Goal: Task Accomplishment & Management: Manage account settings

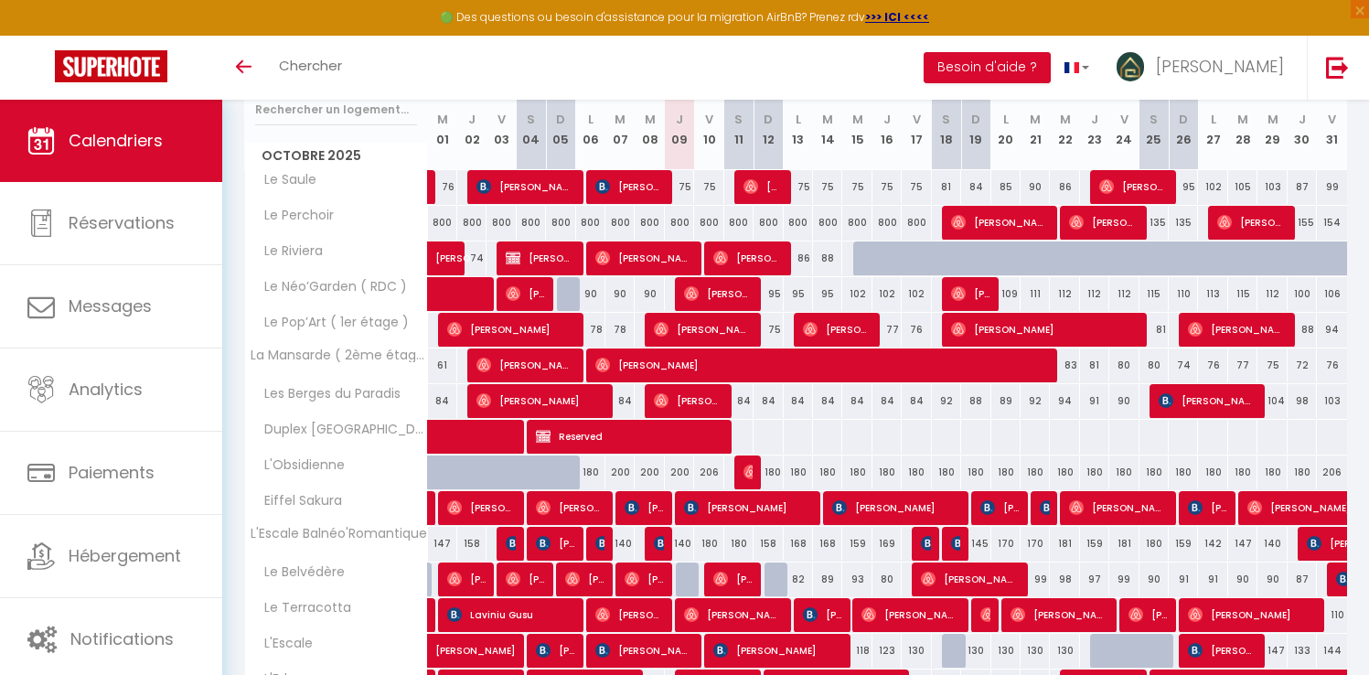
scroll to position [203, 0]
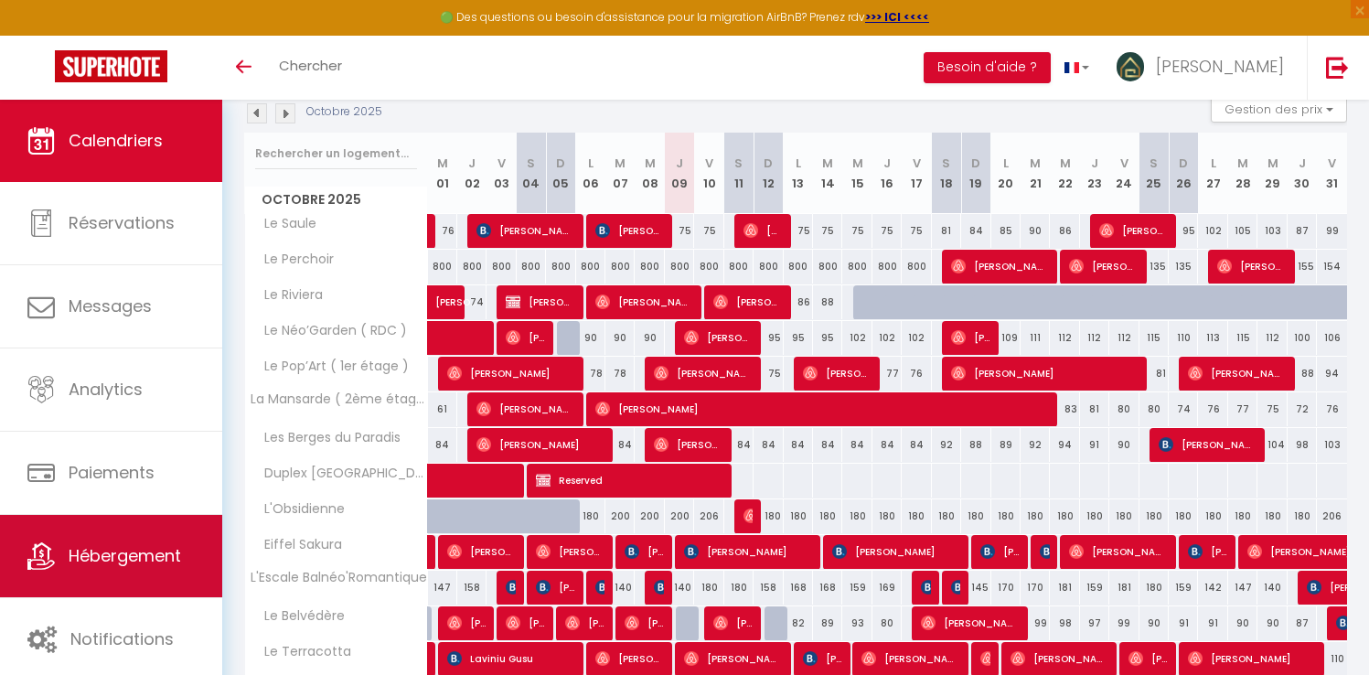
click at [116, 538] on link "Hébergement" at bounding box center [111, 556] width 222 height 82
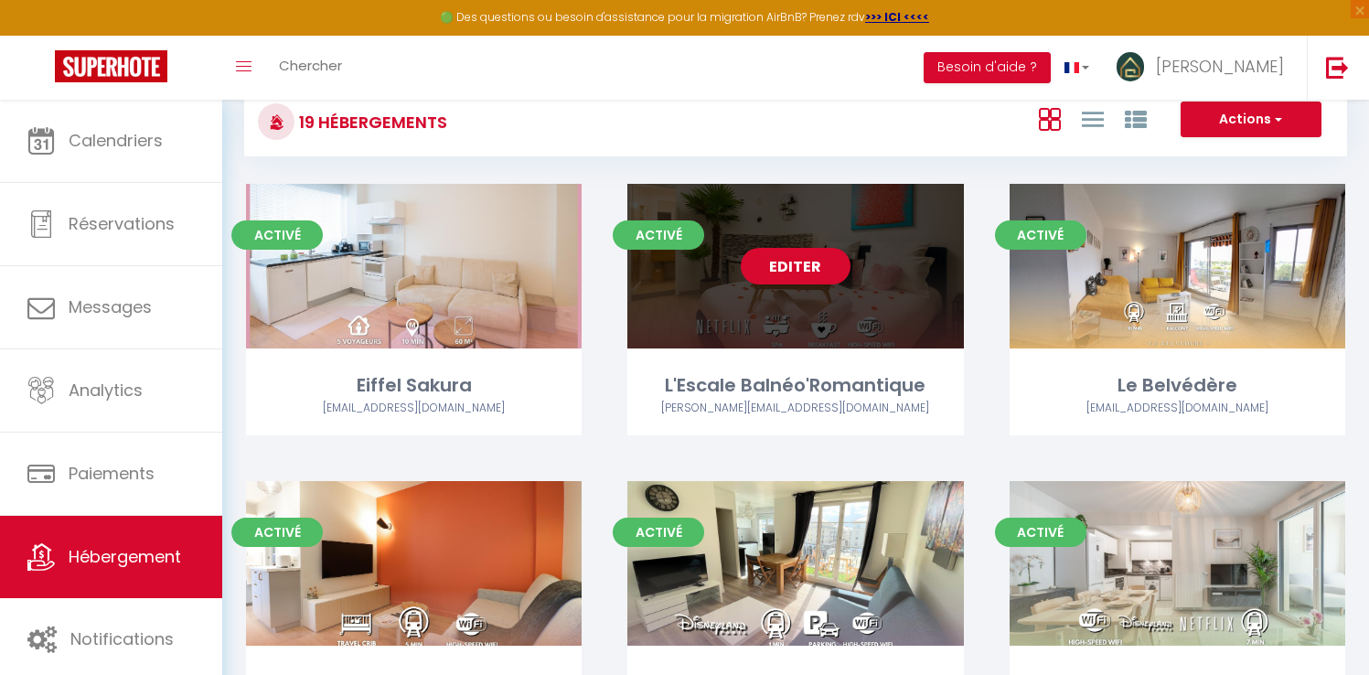
scroll to position [102, 0]
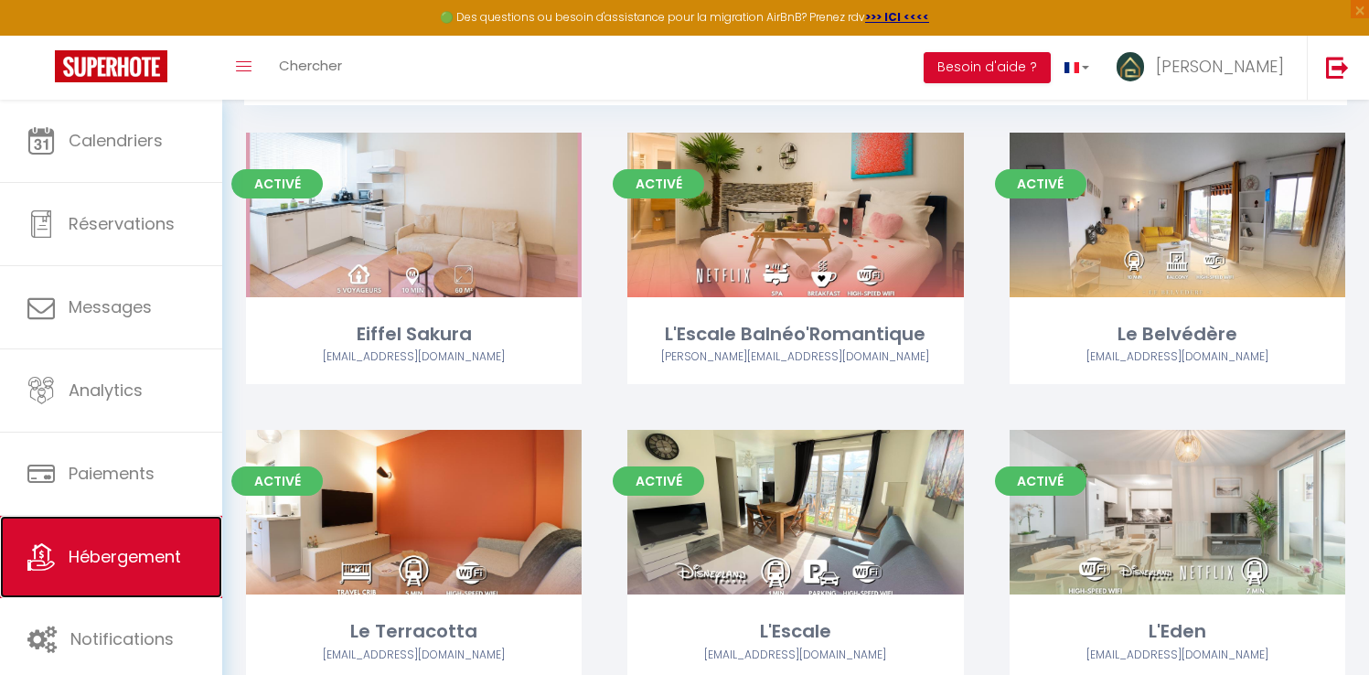
click at [107, 594] on link "Hébergement" at bounding box center [111, 557] width 222 height 82
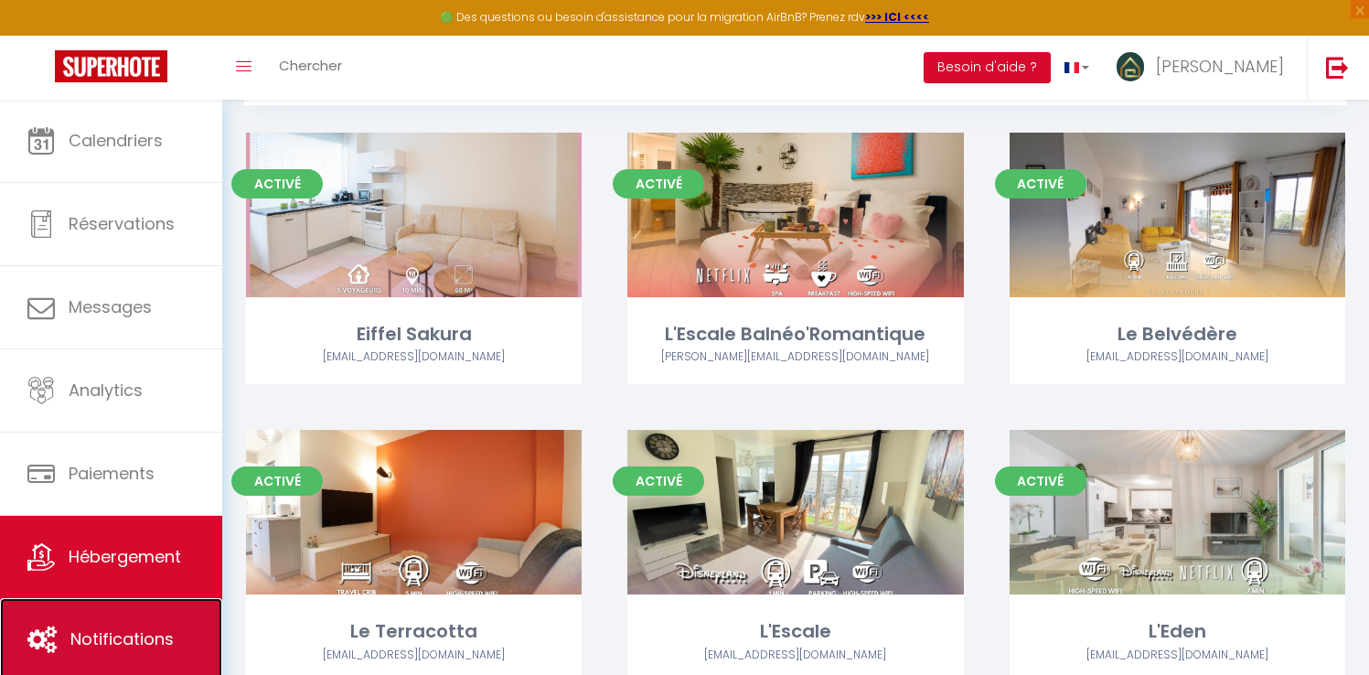
click at [108, 604] on link "Notifications" at bounding box center [111, 639] width 222 height 82
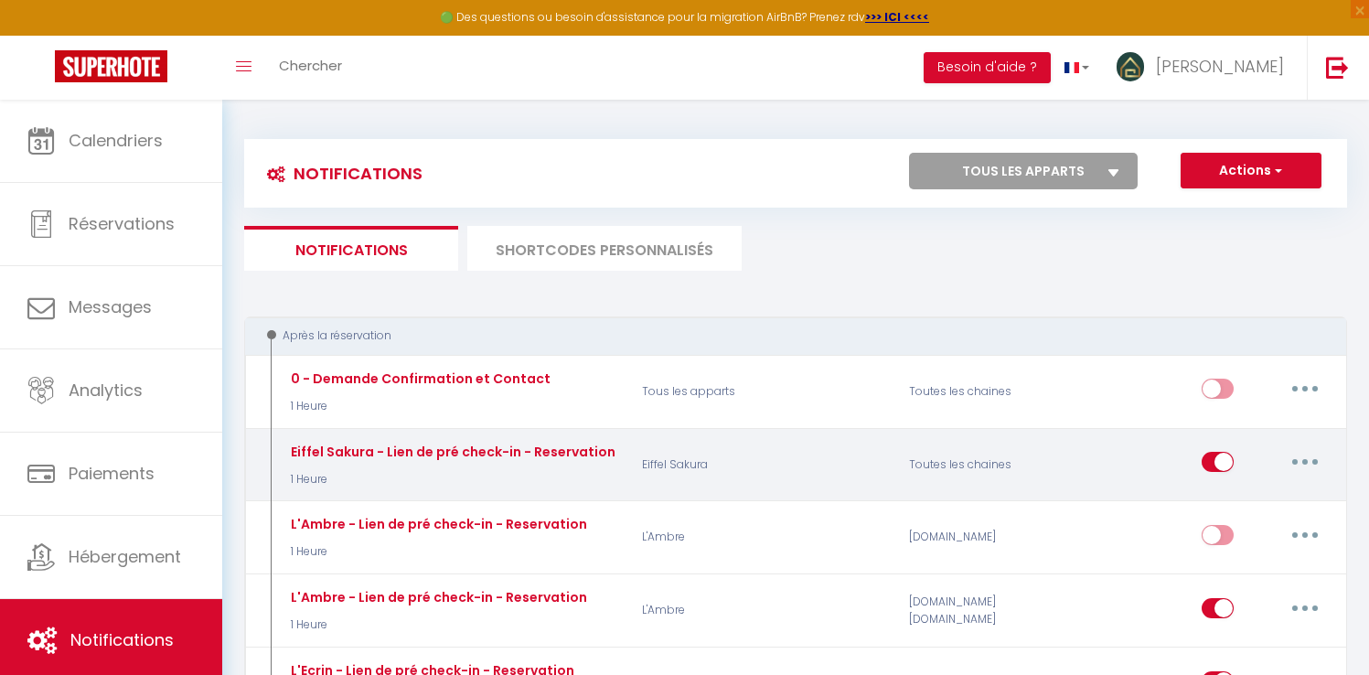
select select
checkbox input "false"
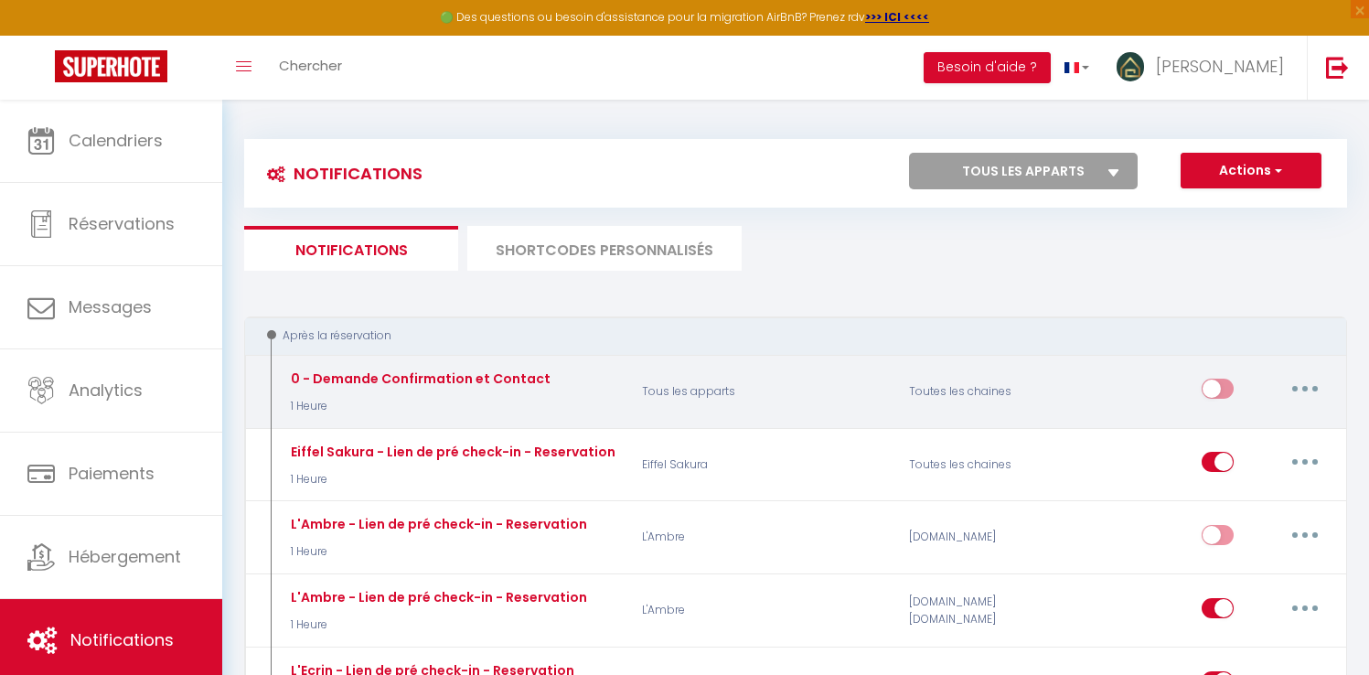
select select
checkbox input "false"
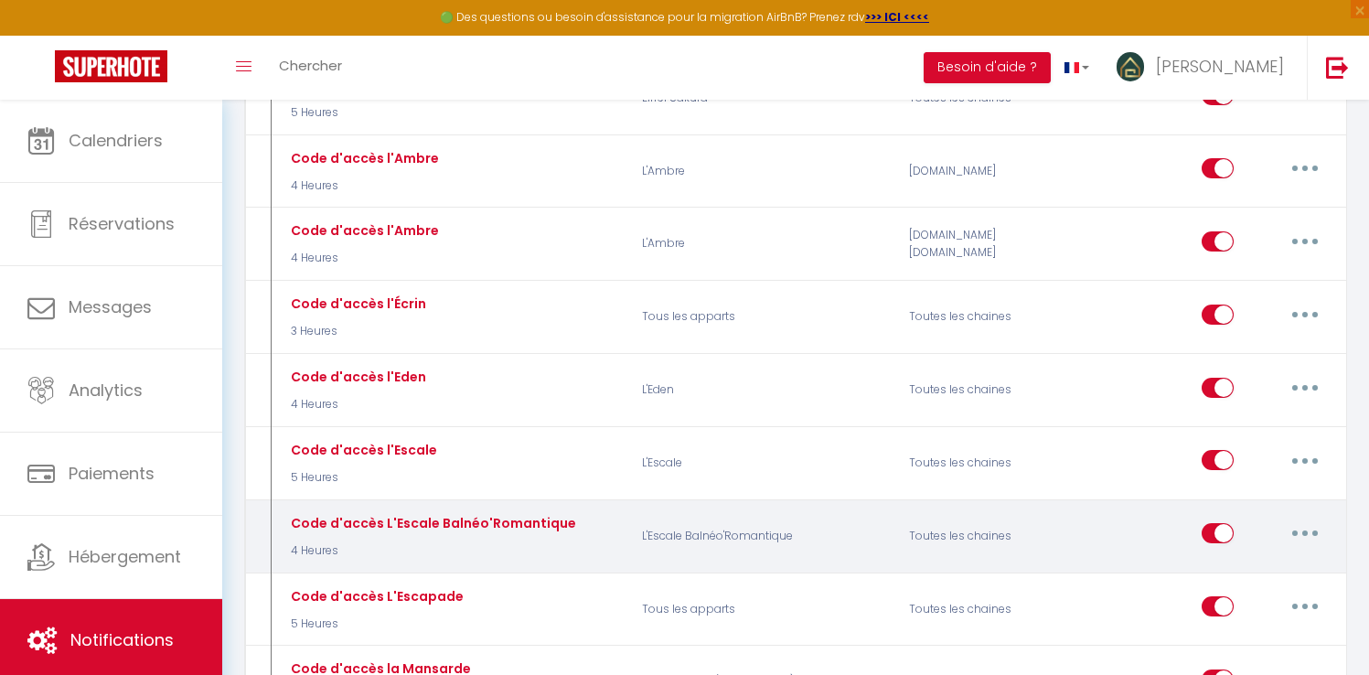
scroll to position [3857, 0]
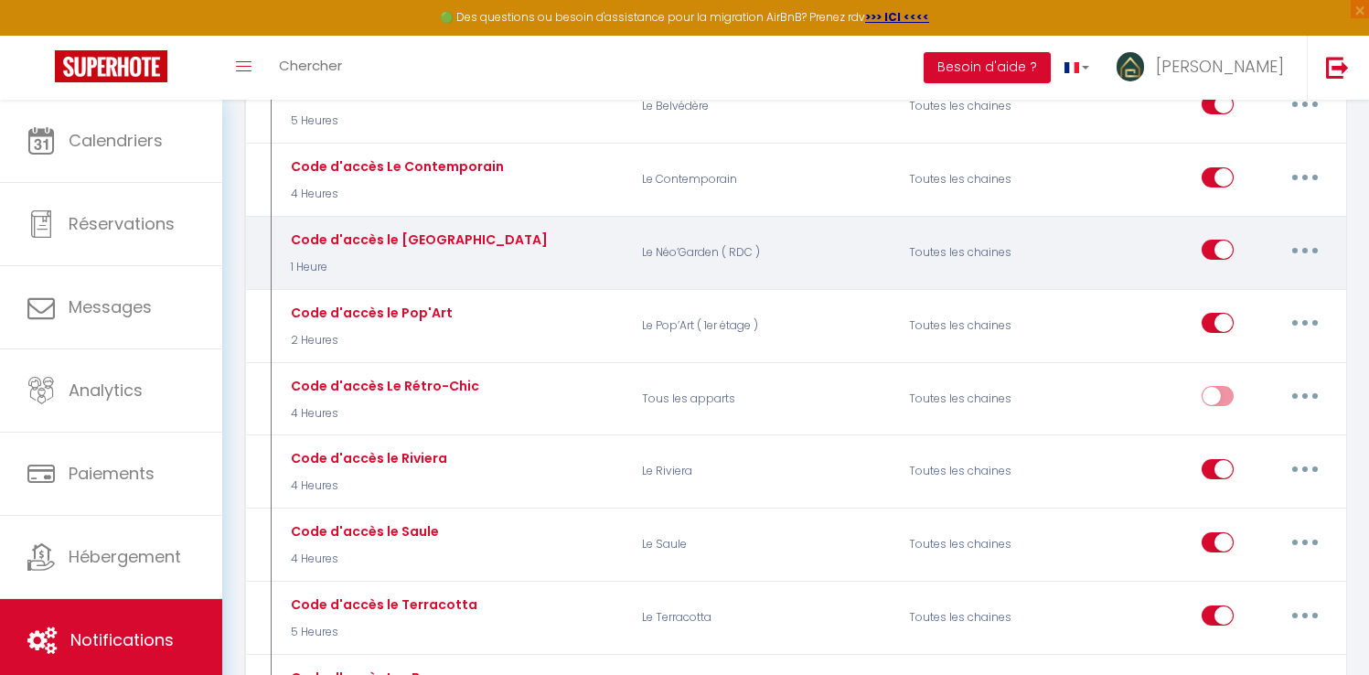
click at [1310, 235] on button "button" at bounding box center [1304, 249] width 51 height 29
click at [1246, 276] on link "Editer" at bounding box center [1257, 291] width 135 height 31
type input "Code d'accès le [GEOGRAPHIC_DATA]"
select select "3"
select select "1 Heure"
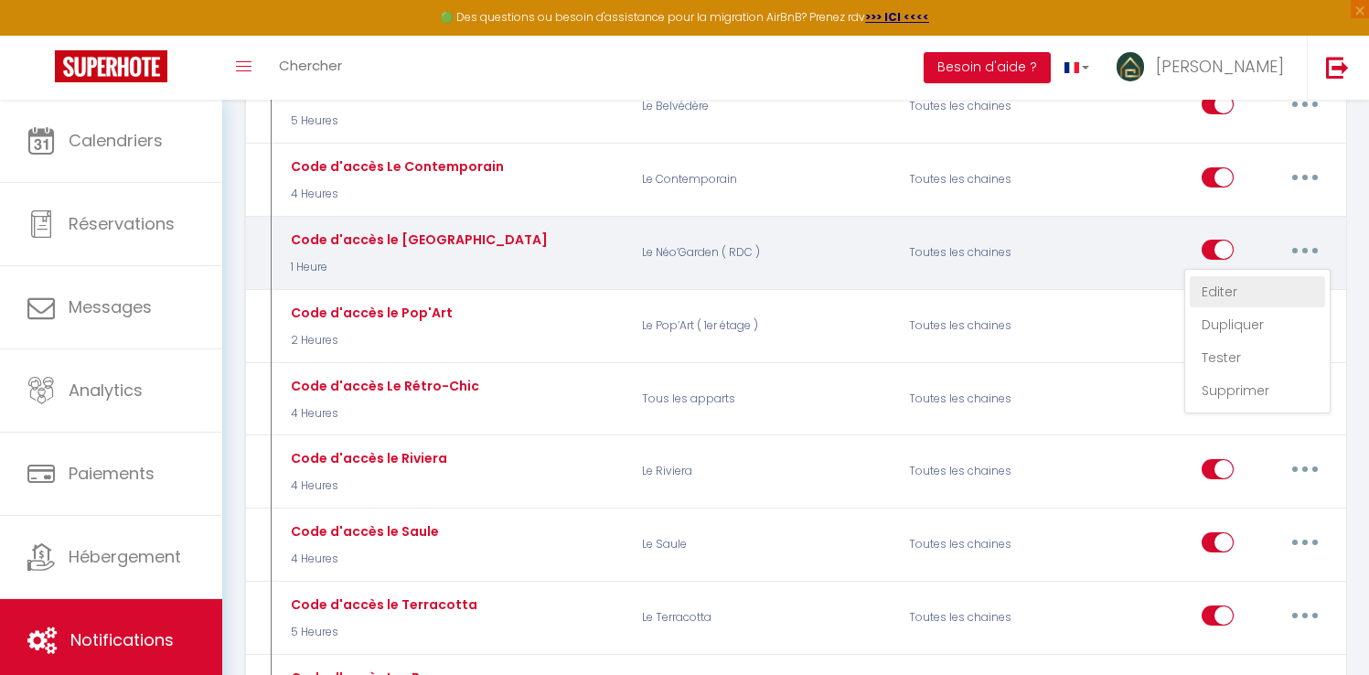
select select "if_booking_is_paid"
checkbox input "true"
checkbox input "false"
radio input "true"
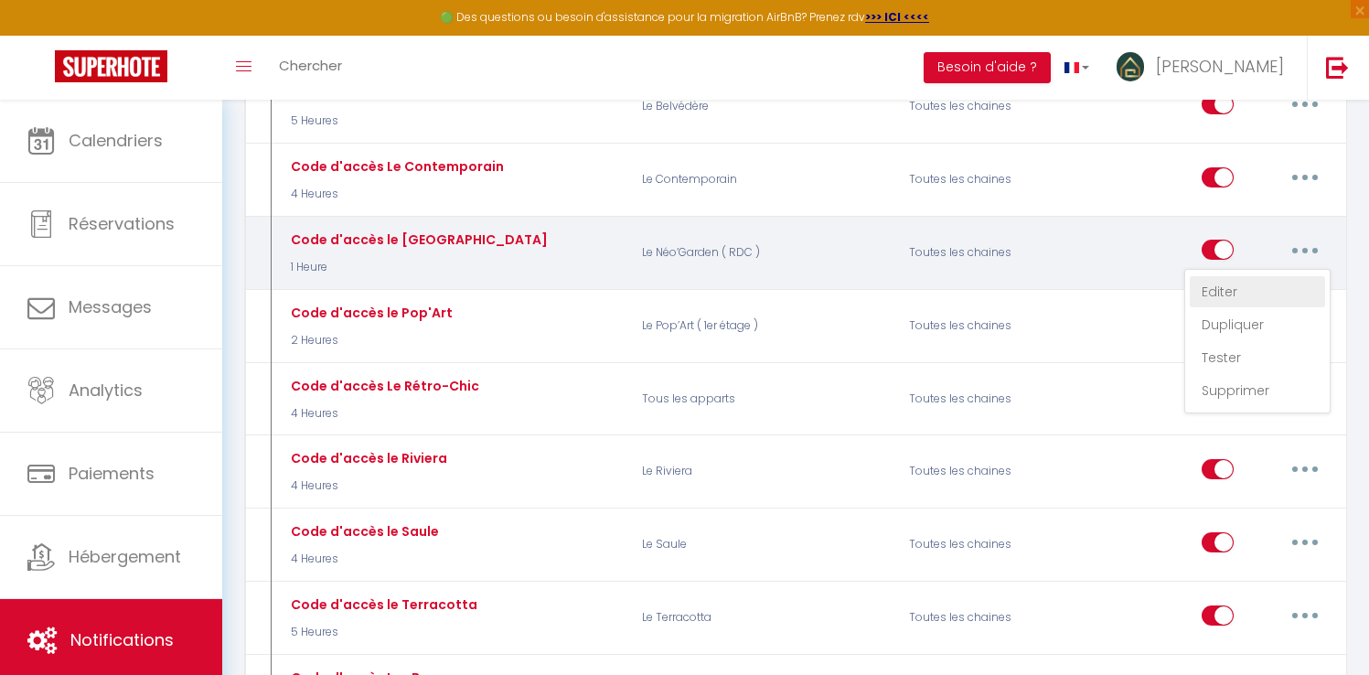
type input "Code d'accès"
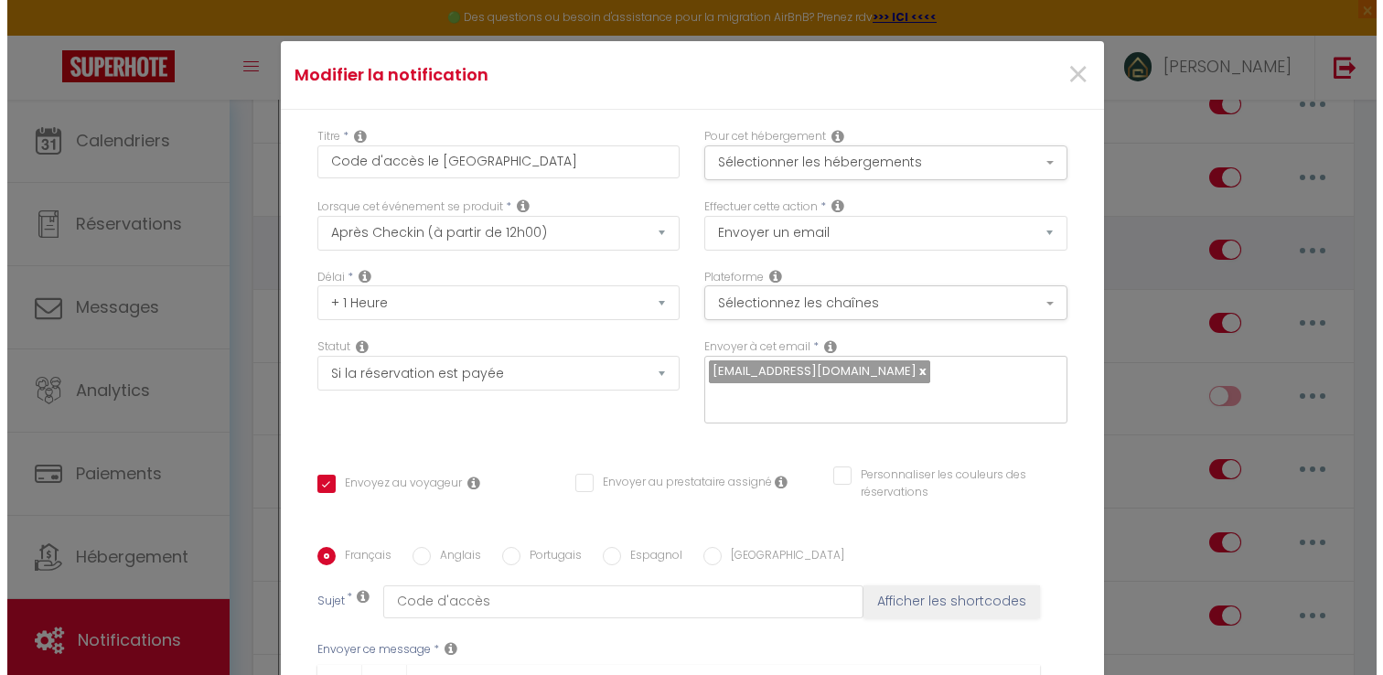
scroll to position [3843, 0]
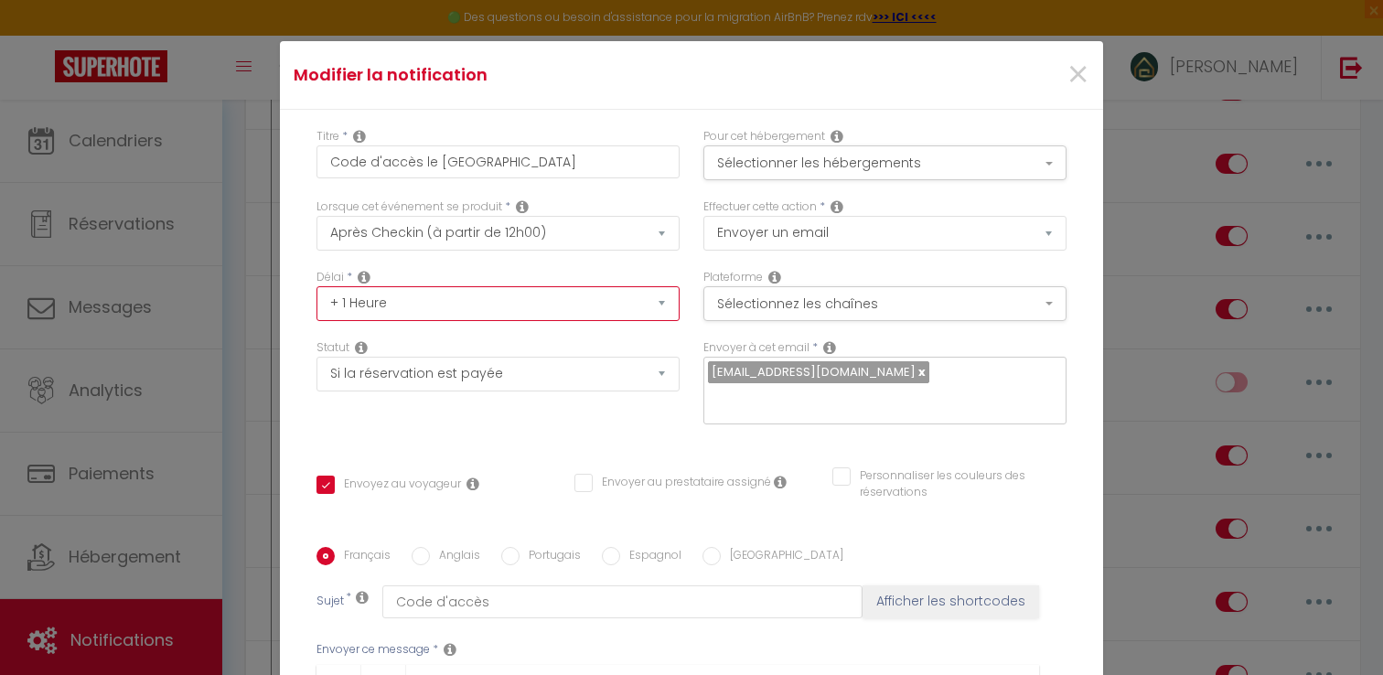
click at [399, 309] on select "Immédiat + 10 Minutes + 1 Heure + 2 Heures + 3 Heures + 4 Heures + 5 Heures + 6…" at bounding box center [497, 303] width 363 height 35
select select "4 Heures"
click at [316, 286] on select "Immédiat + 10 Minutes + 1 Heure + 2 Heures + 3 Heures + 4 Heures + 5 Heures + 6…" at bounding box center [497, 303] width 363 height 35
checkbox input "true"
checkbox input "false"
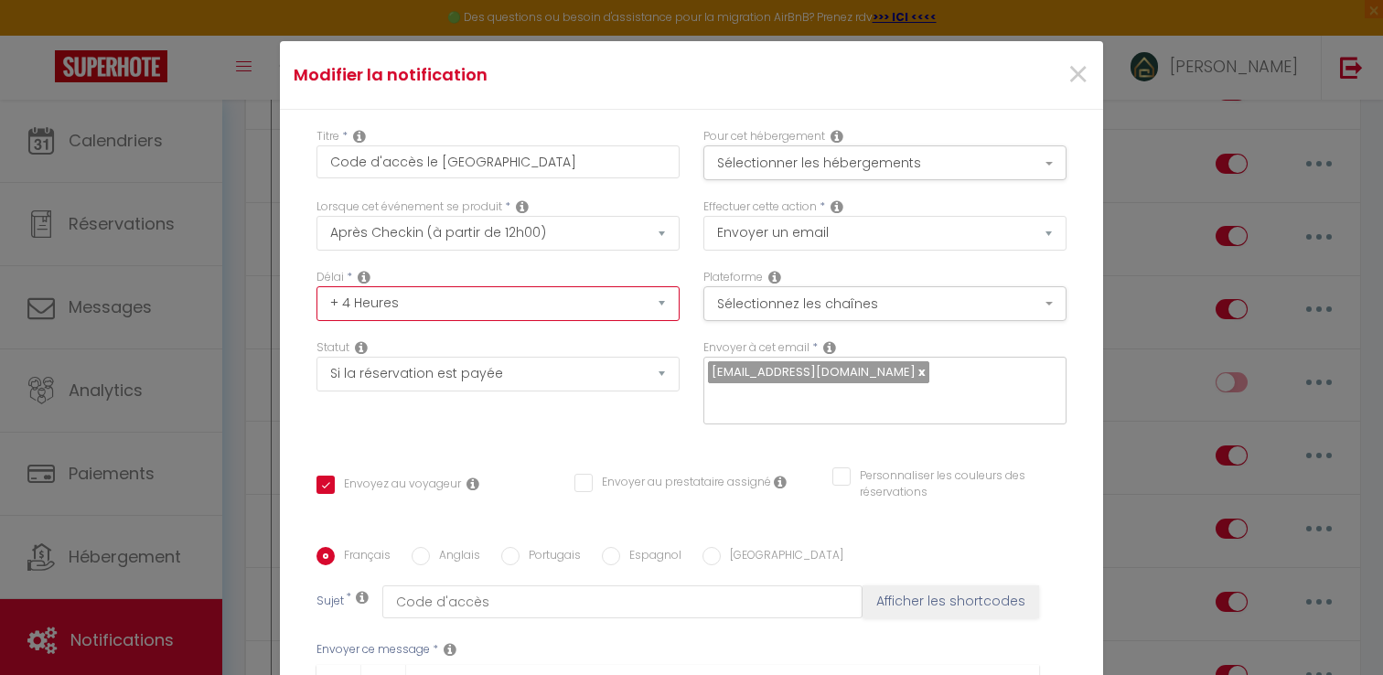
checkbox input "false"
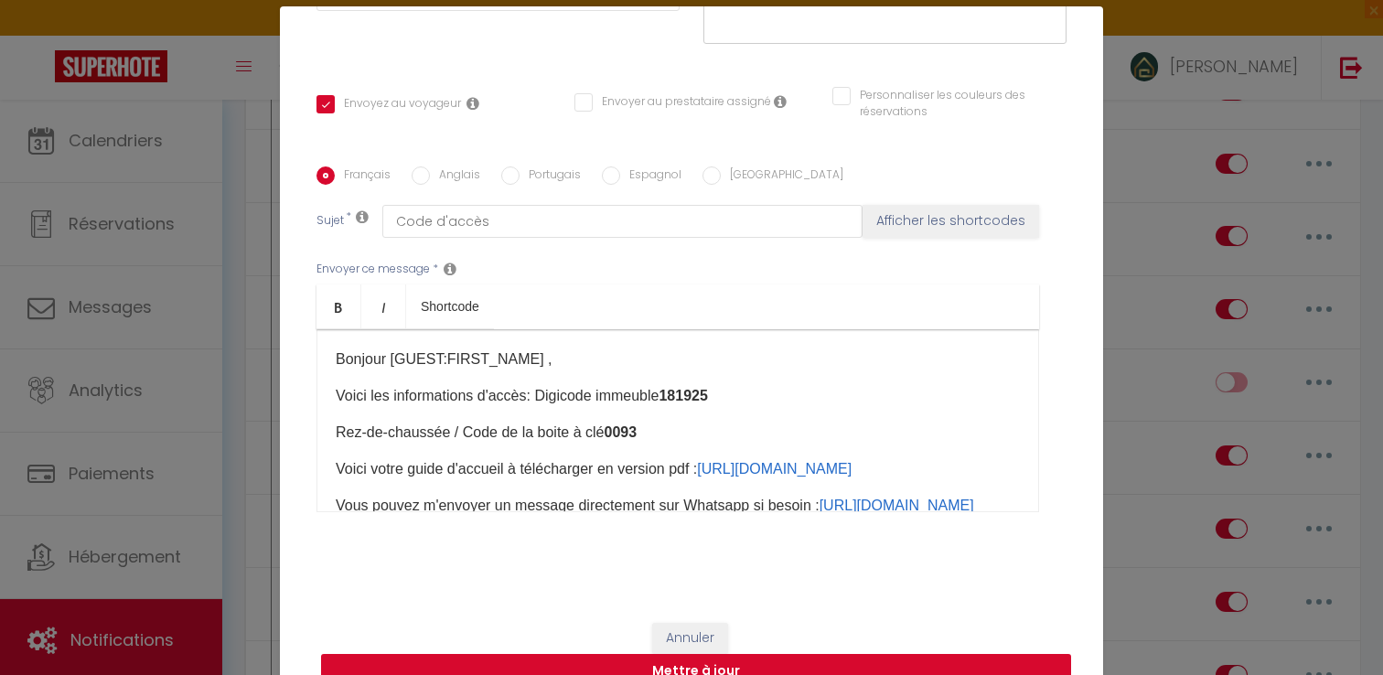
scroll to position [37, 0]
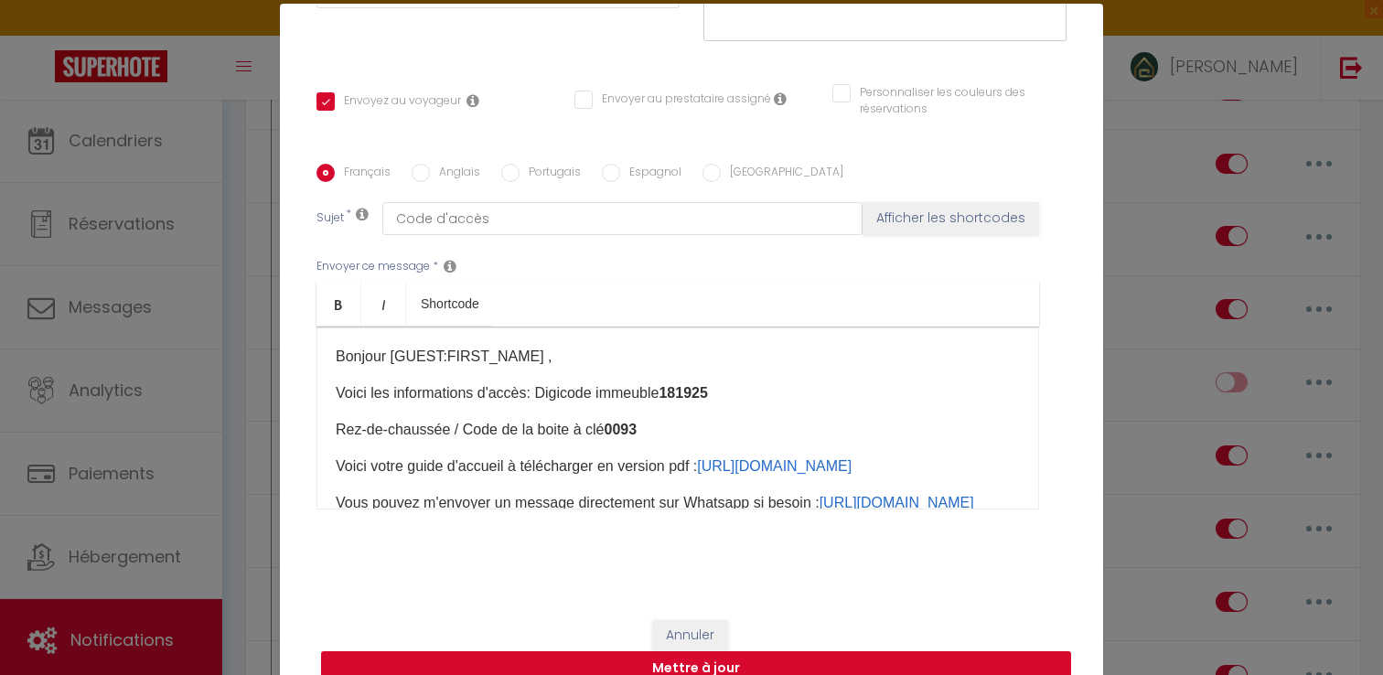
click at [857, 651] on button "Mettre à jour" at bounding box center [696, 668] width 750 height 35
checkbox input "true"
checkbox input "false"
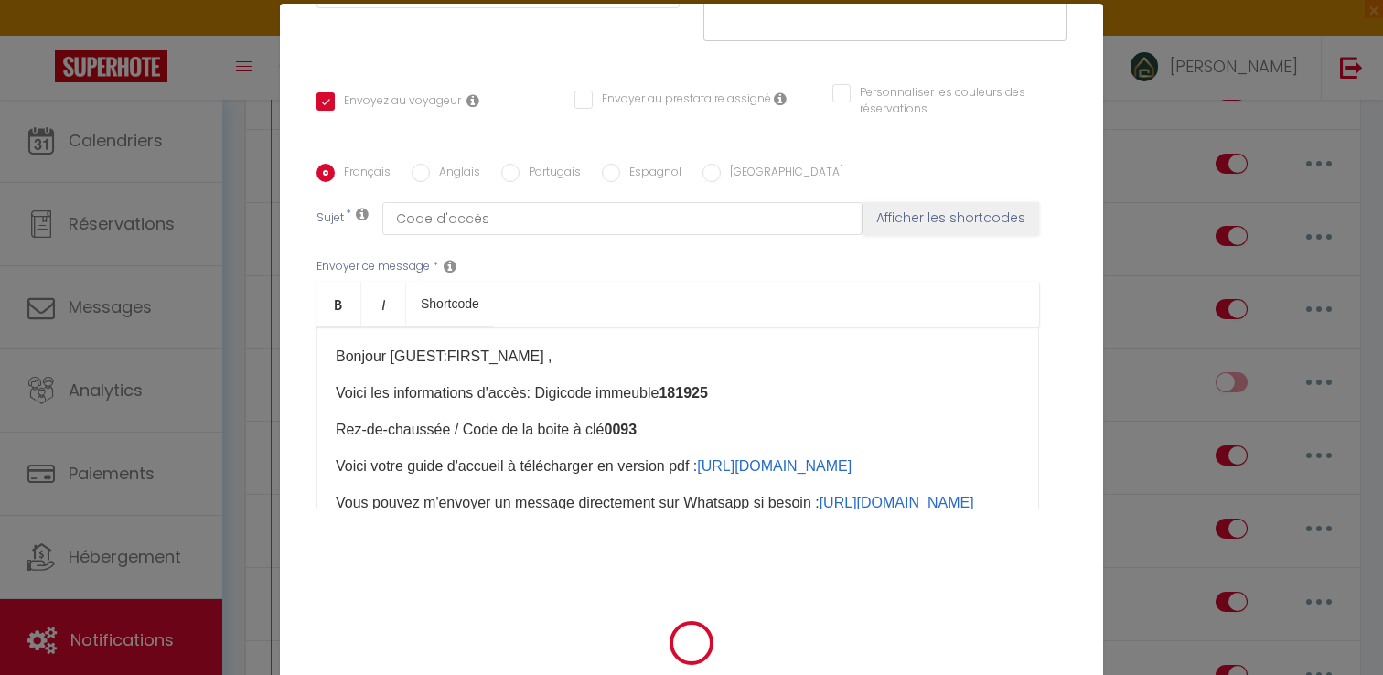
scroll to position [68, 0]
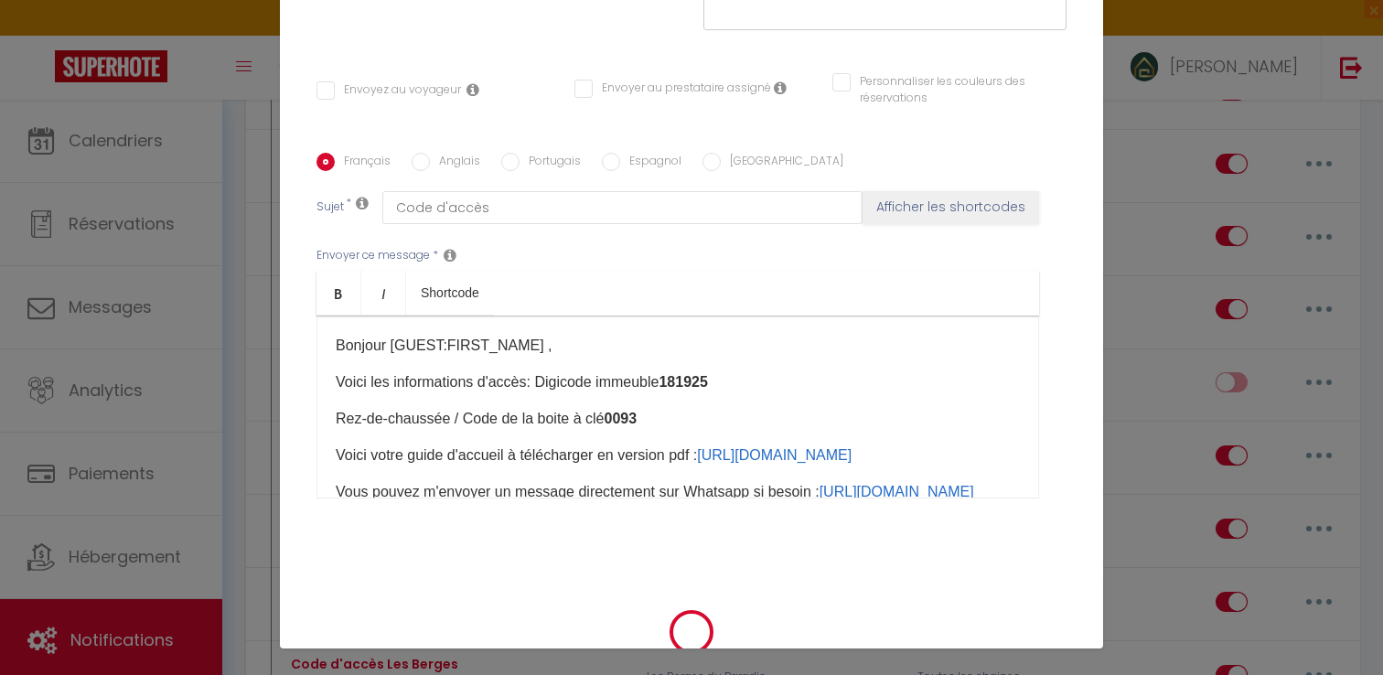
select select "1"
select select
checkbox input "false"
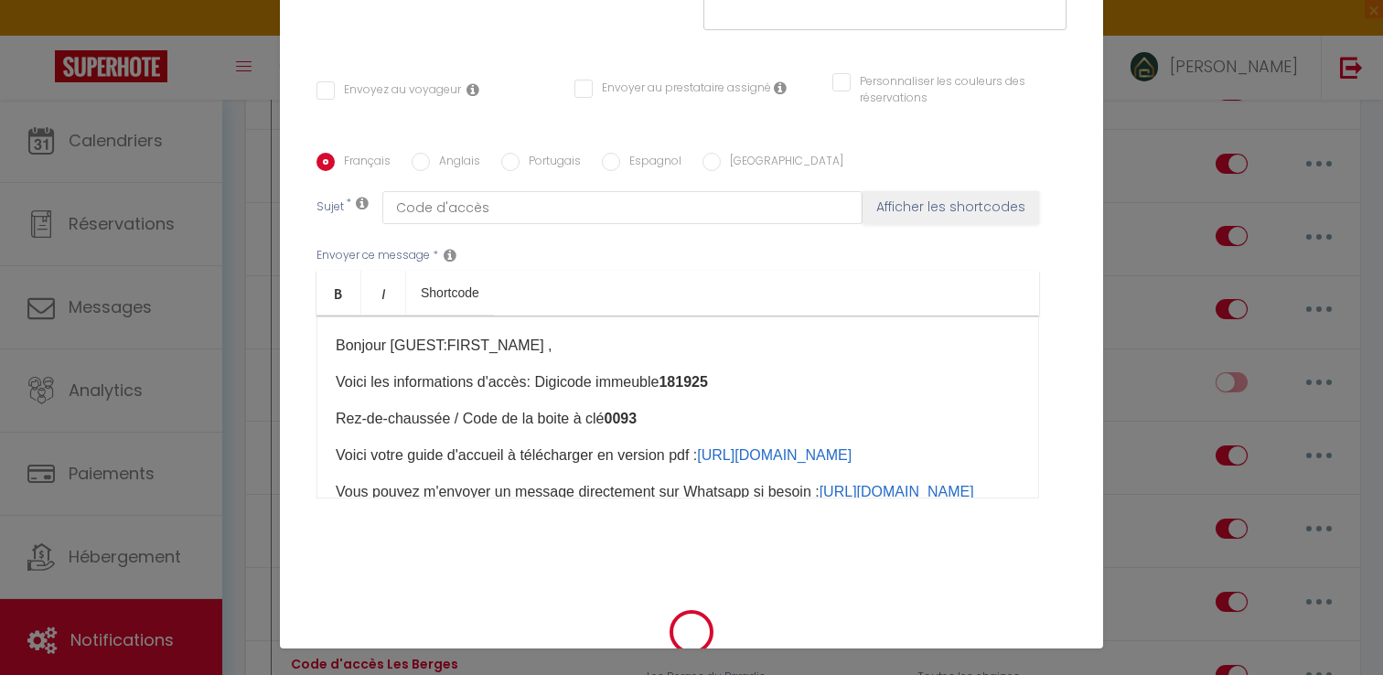
checkbox input "false"
radio input "false"
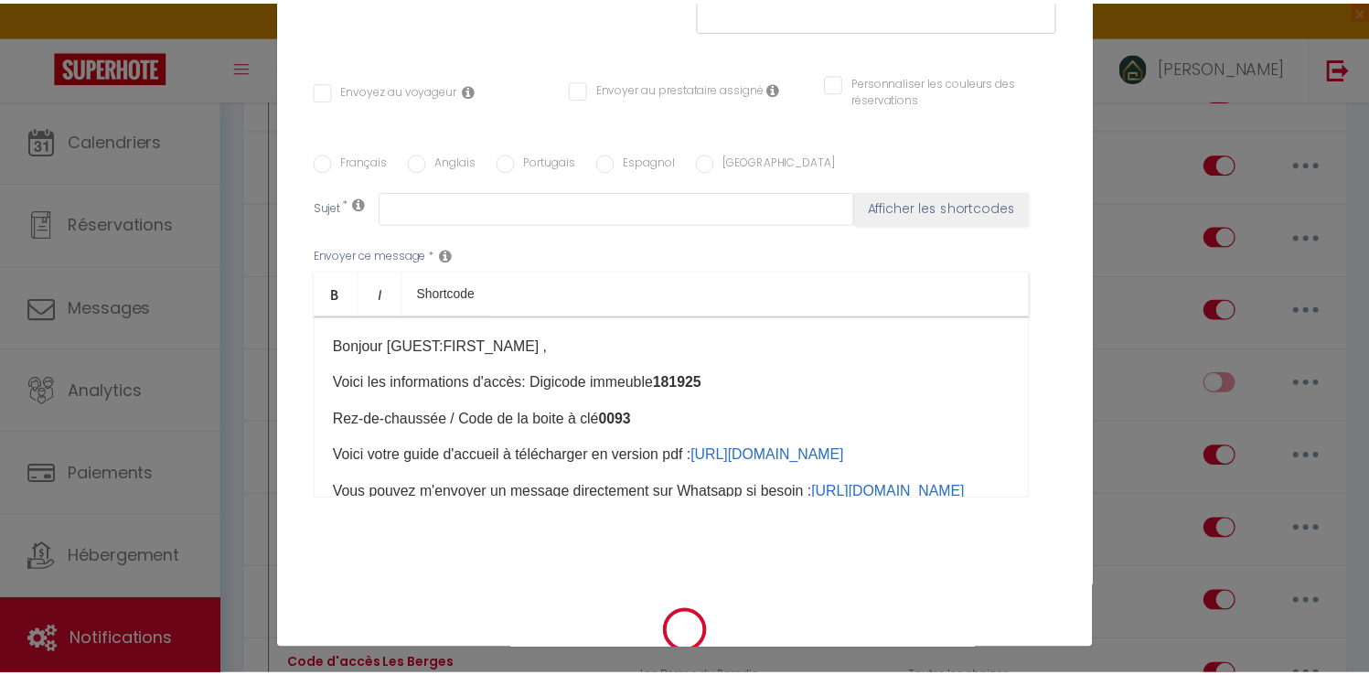
scroll to position [3857, 0]
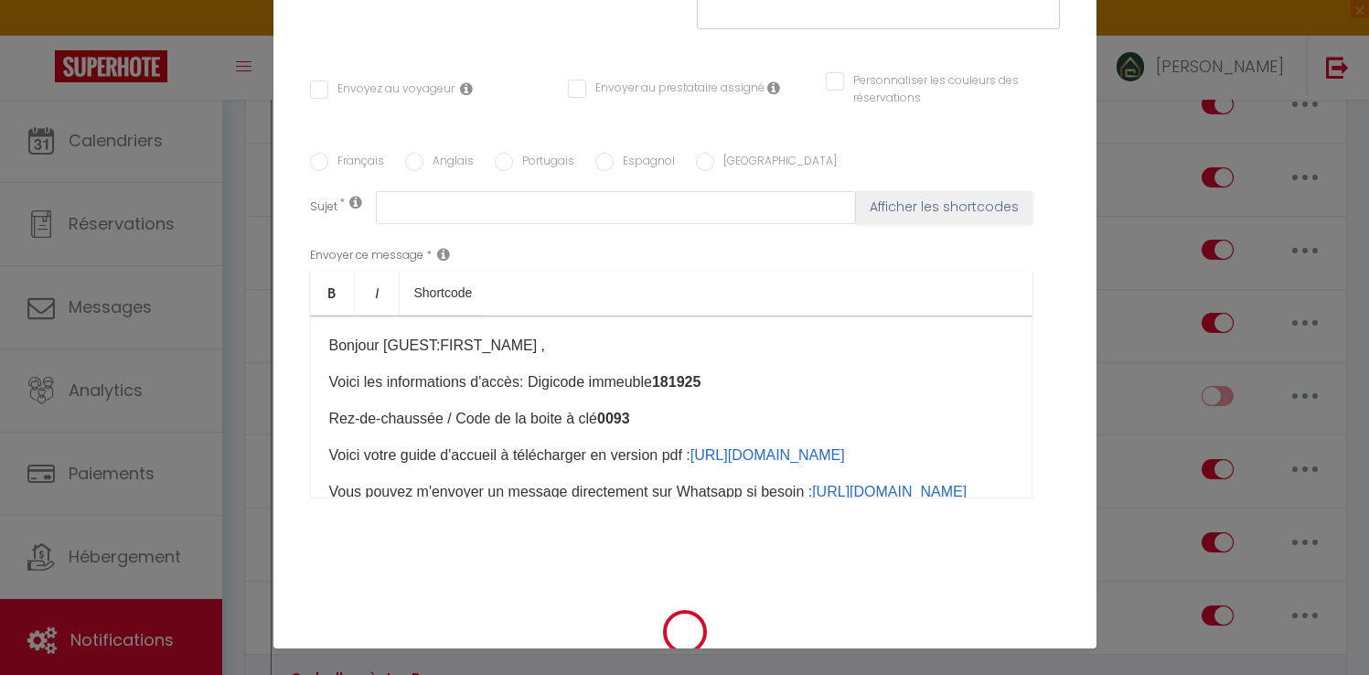
select select
checkbox input "false"
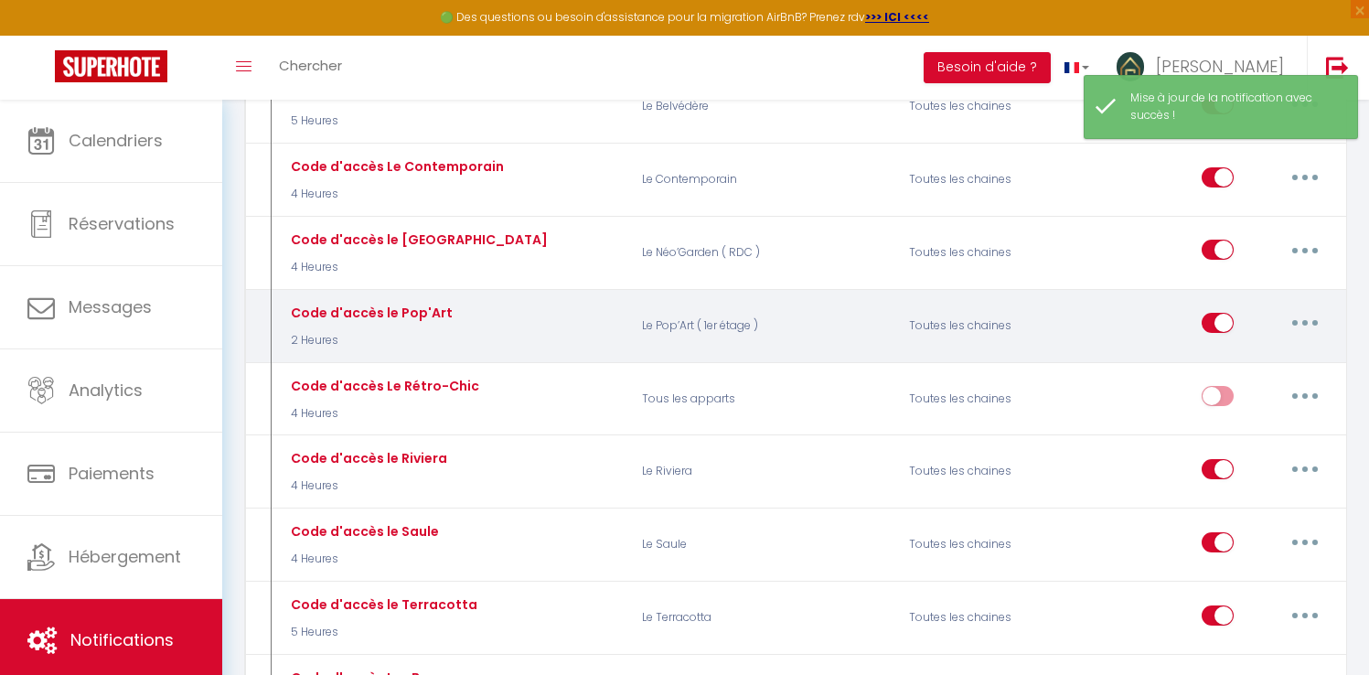
click at [1312, 308] on button "button" at bounding box center [1304, 322] width 51 height 29
click at [1269, 349] on link "Editer" at bounding box center [1257, 364] width 135 height 31
type input "Code d'accès le Pop'Art"
select select "3"
select select "2 Heures"
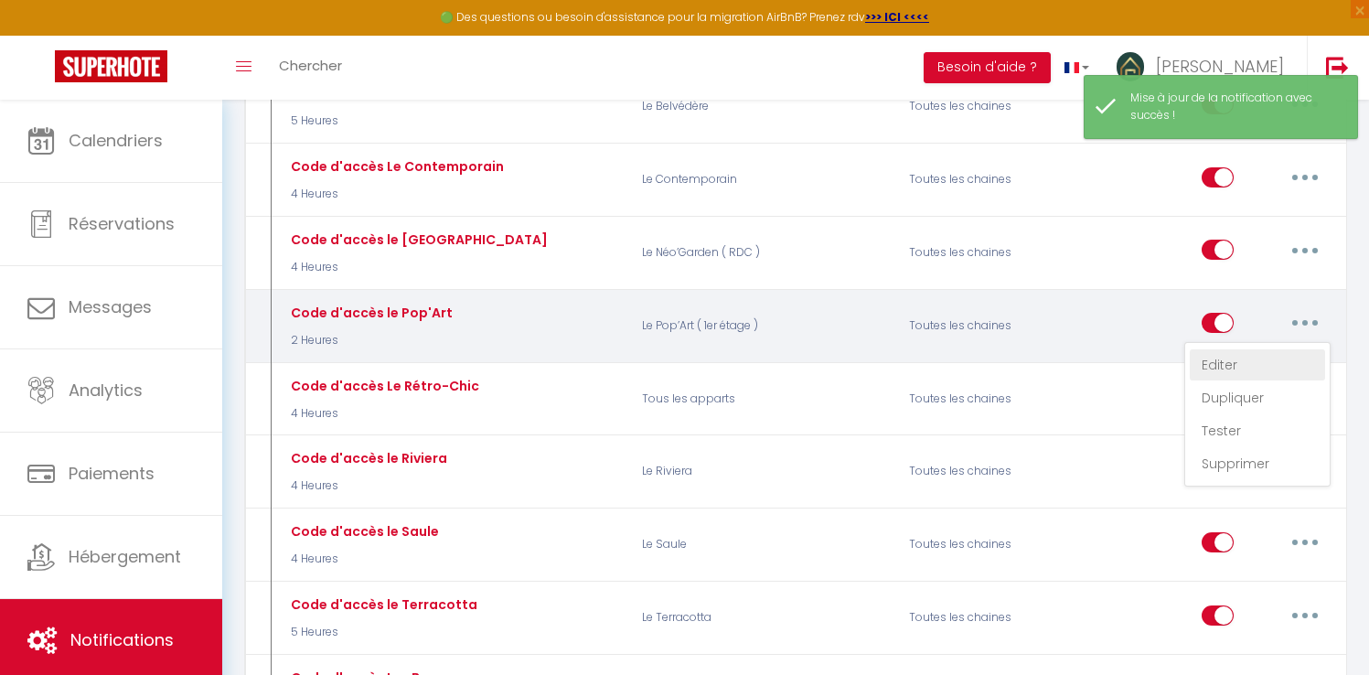
select select "if_booking_is_paid"
checkbox input "true"
checkbox input "false"
radio input "true"
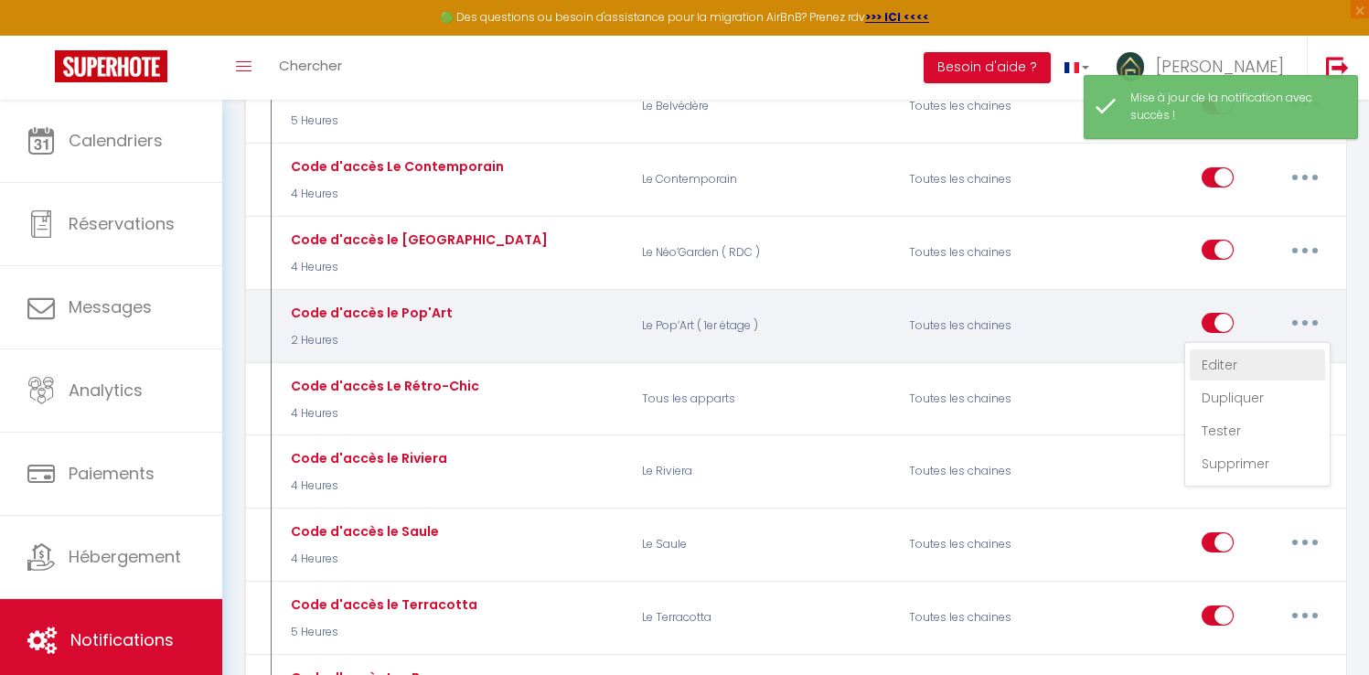
type input "Code d'accès"
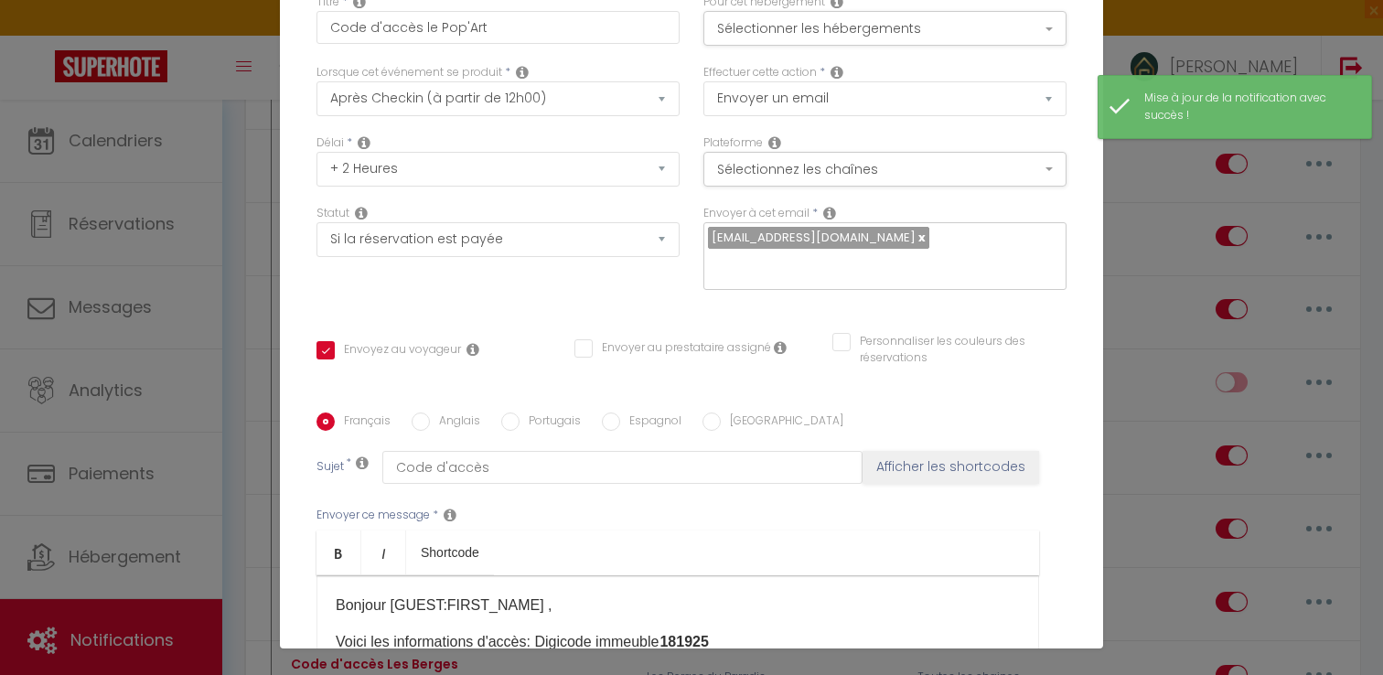
scroll to position [2, 0]
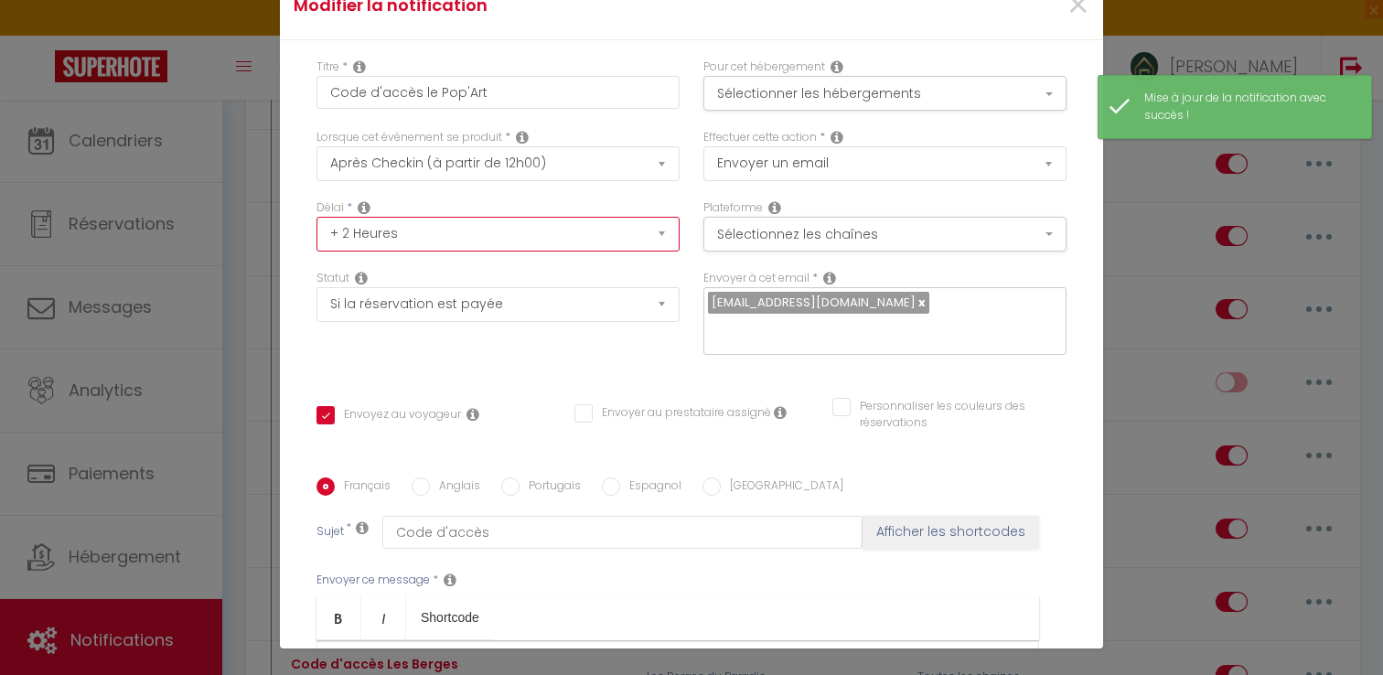
click at [434, 241] on select "Immédiat + 10 Minutes + 1 Heure + 2 Heures + 3 Heures + 4 Heures + 5 Heures + 6…" at bounding box center [497, 234] width 363 height 35
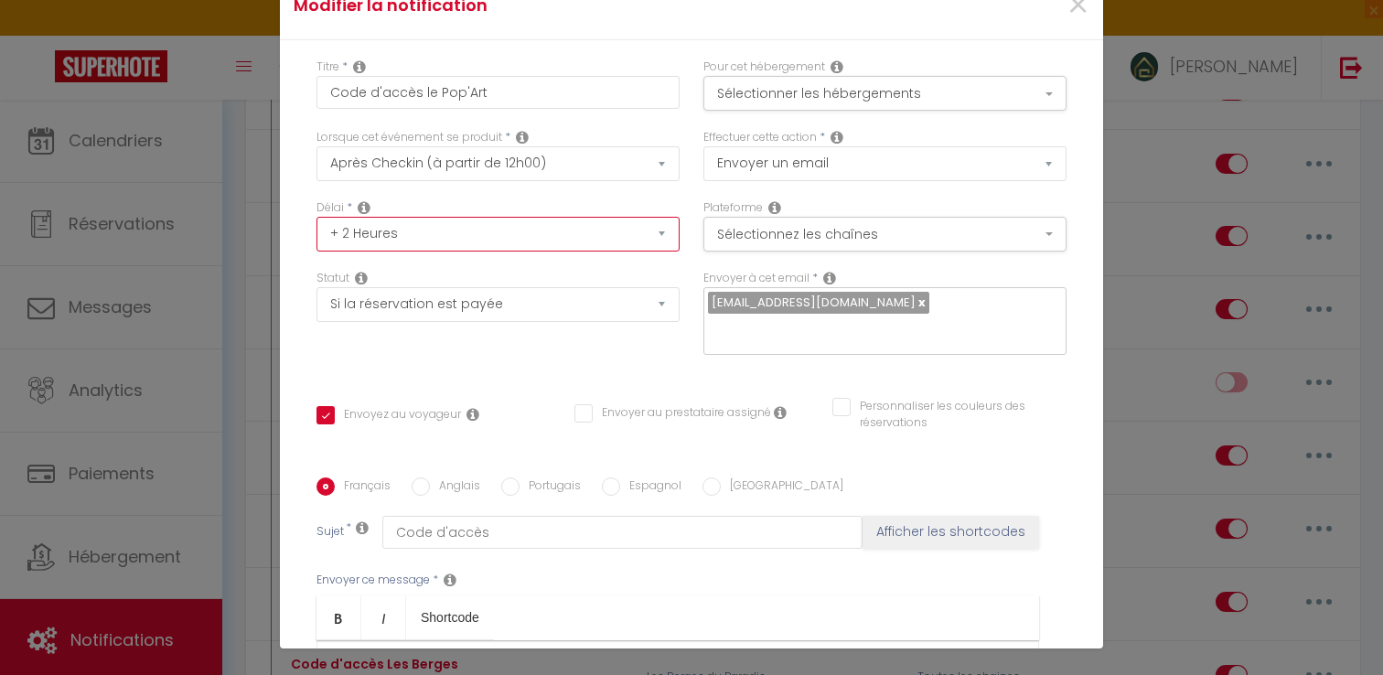
select select "4 Heures"
click at [316, 217] on select "Immédiat + 10 Minutes + 1 Heure + 2 Heures + 3 Heures + 4 Heures + 5 Heures + 6…" at bounding box center [497, 234] width 363 height 35
checkbox input "true"
checkbox input "false"
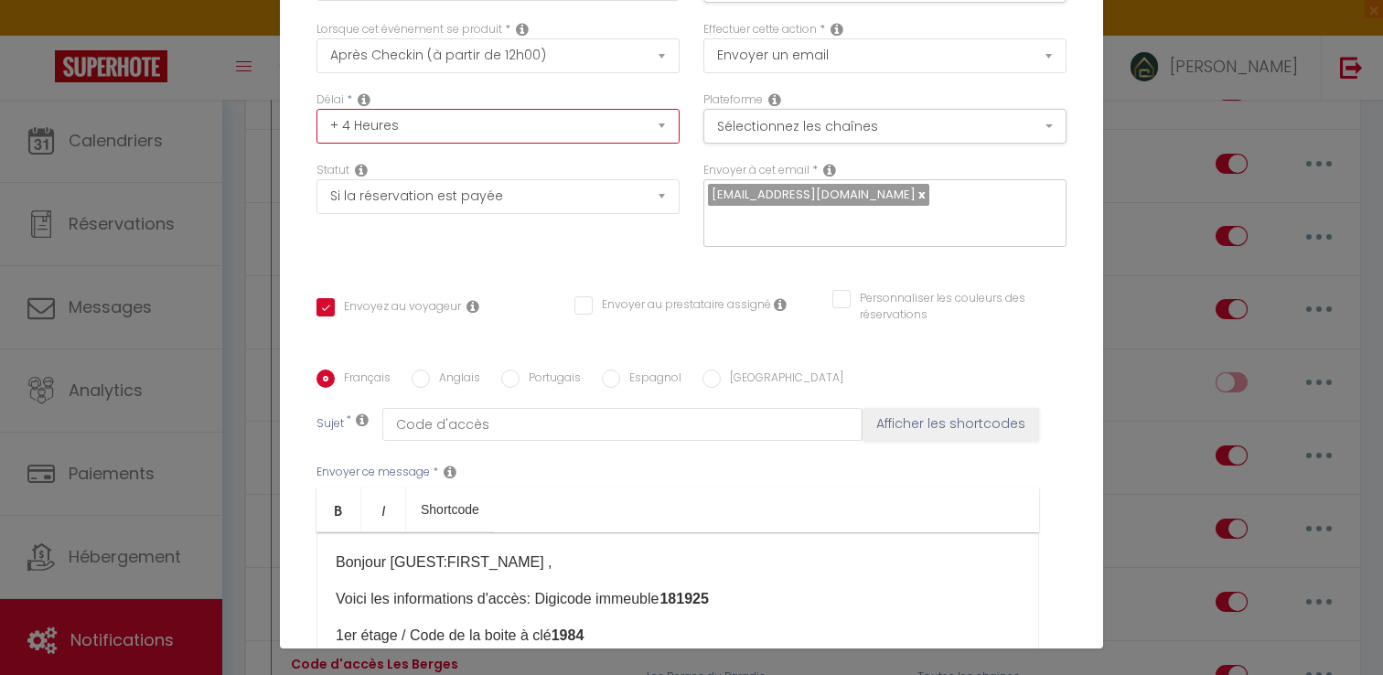
scroll to position [346, 0]
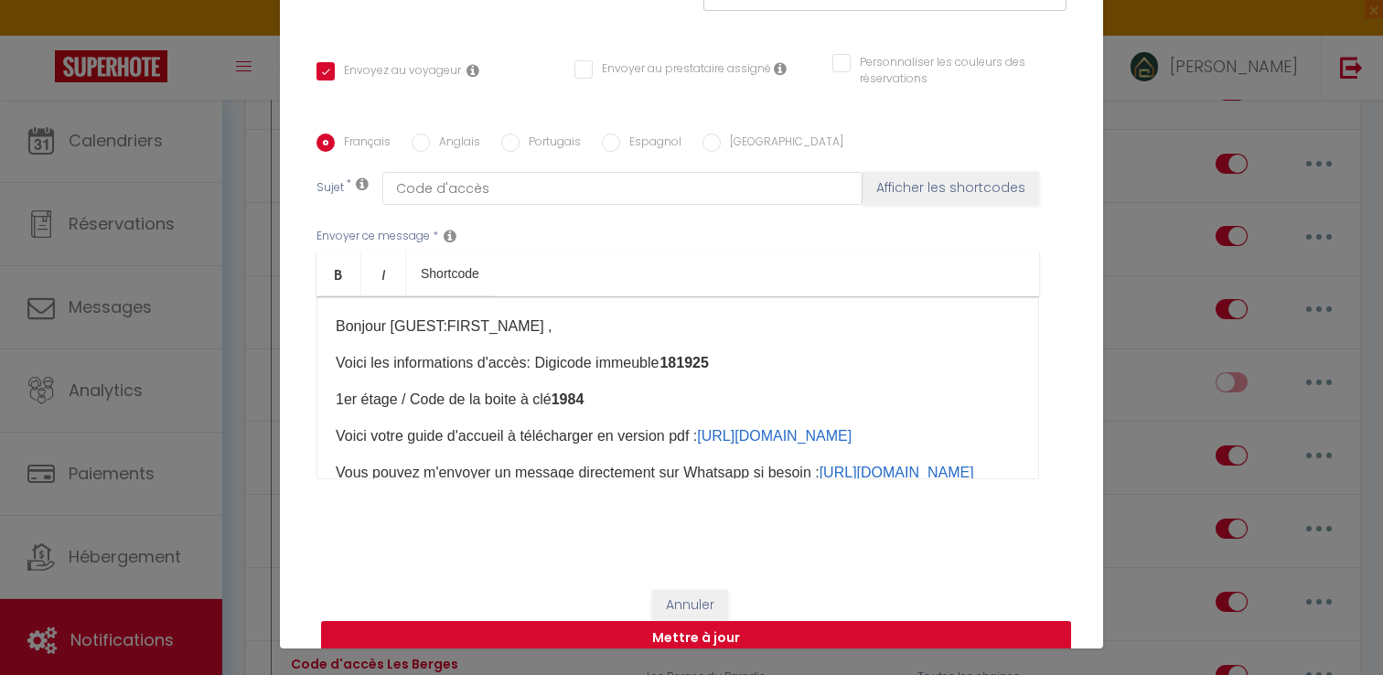
click at [728, 621] on button "Mettre à jour" at bounding box center [696, 638] width 750 height 35
checkbox input "true"
checkbox input "false"
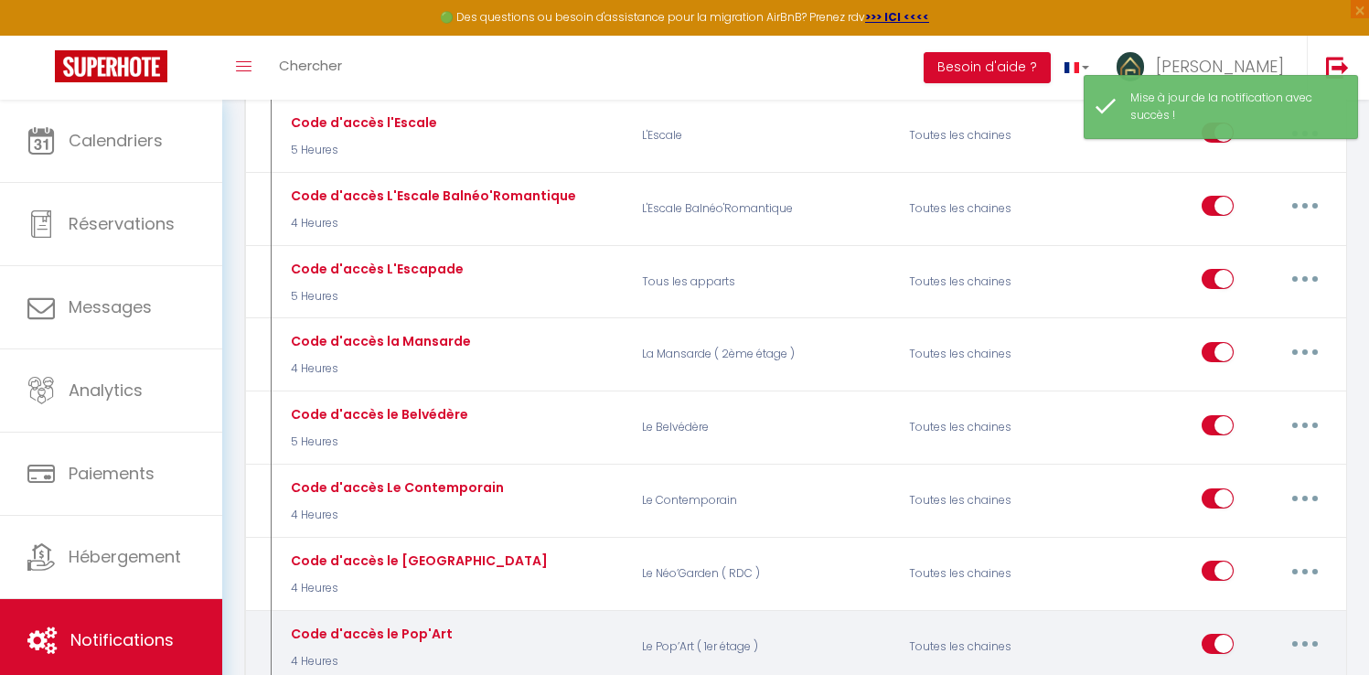
scroll to position [3516, 0]
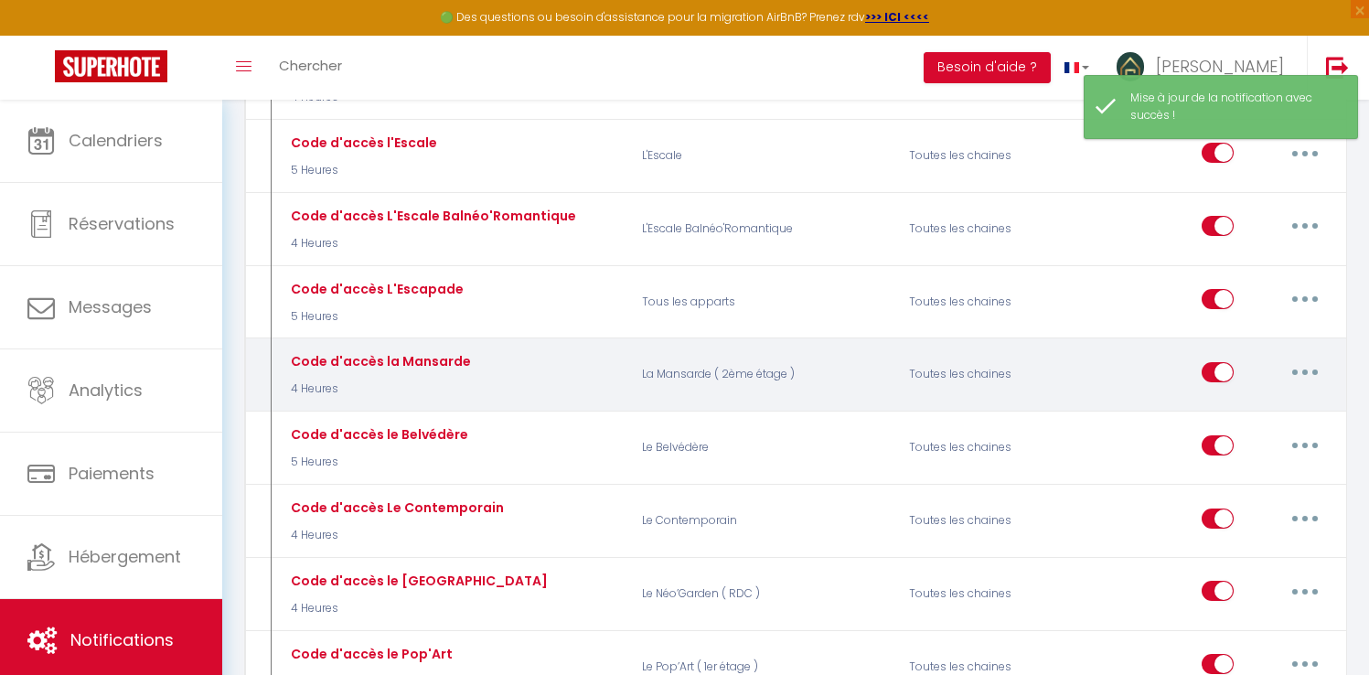
click at [1287, 358] on button "button" at bounding box center [1304, 372] width 51 height 29
click at [1237, 398] on link "Editer" at bounding box center [1257, 413] width 135 height 31
type input "Code d'accès la Mansarde"
select select "3"
select select "4 Heures"
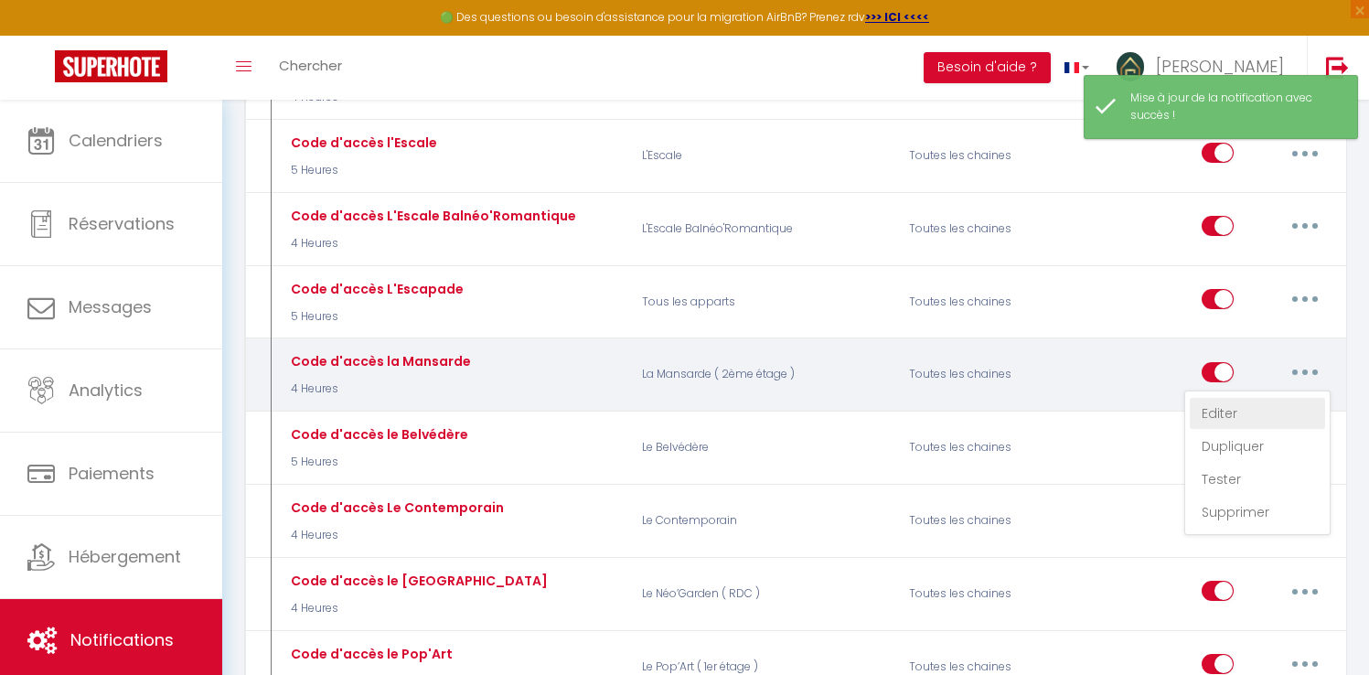
select select "if_booking_is_paid"
checkbox input "true"
checkbox input "false"
radio input "true"
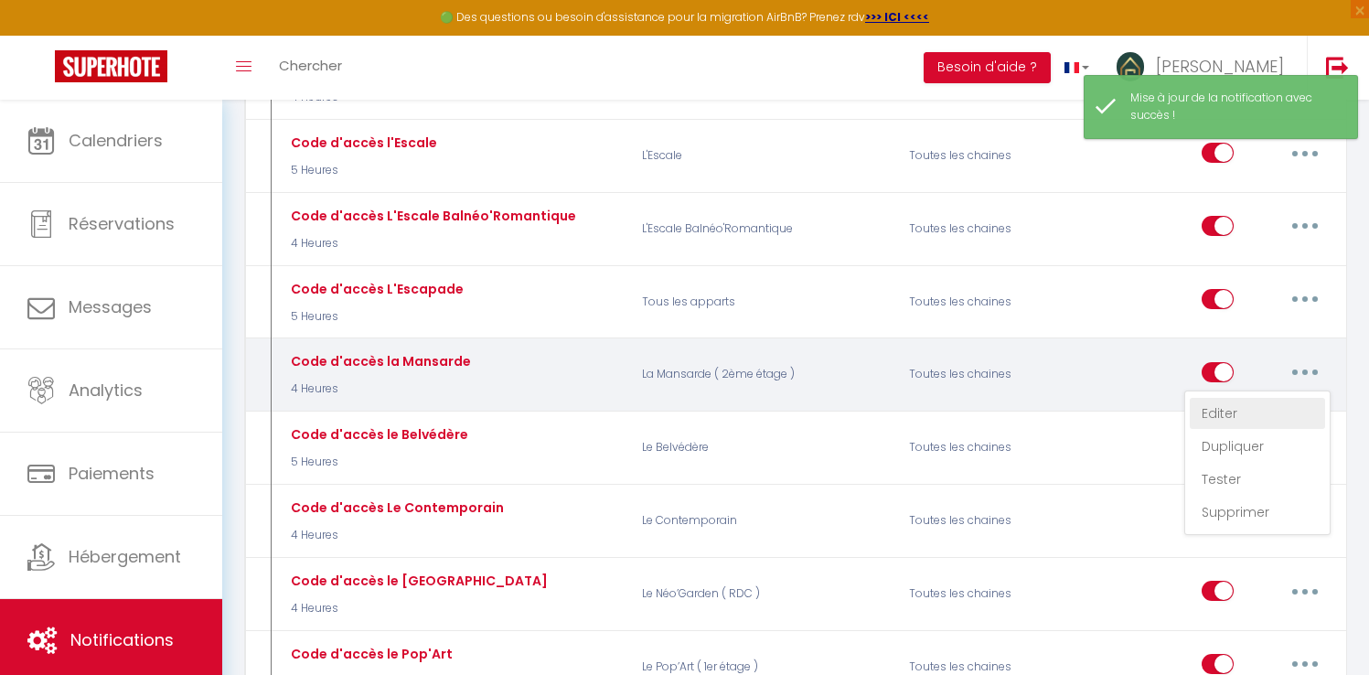
type input "Code d'accès"
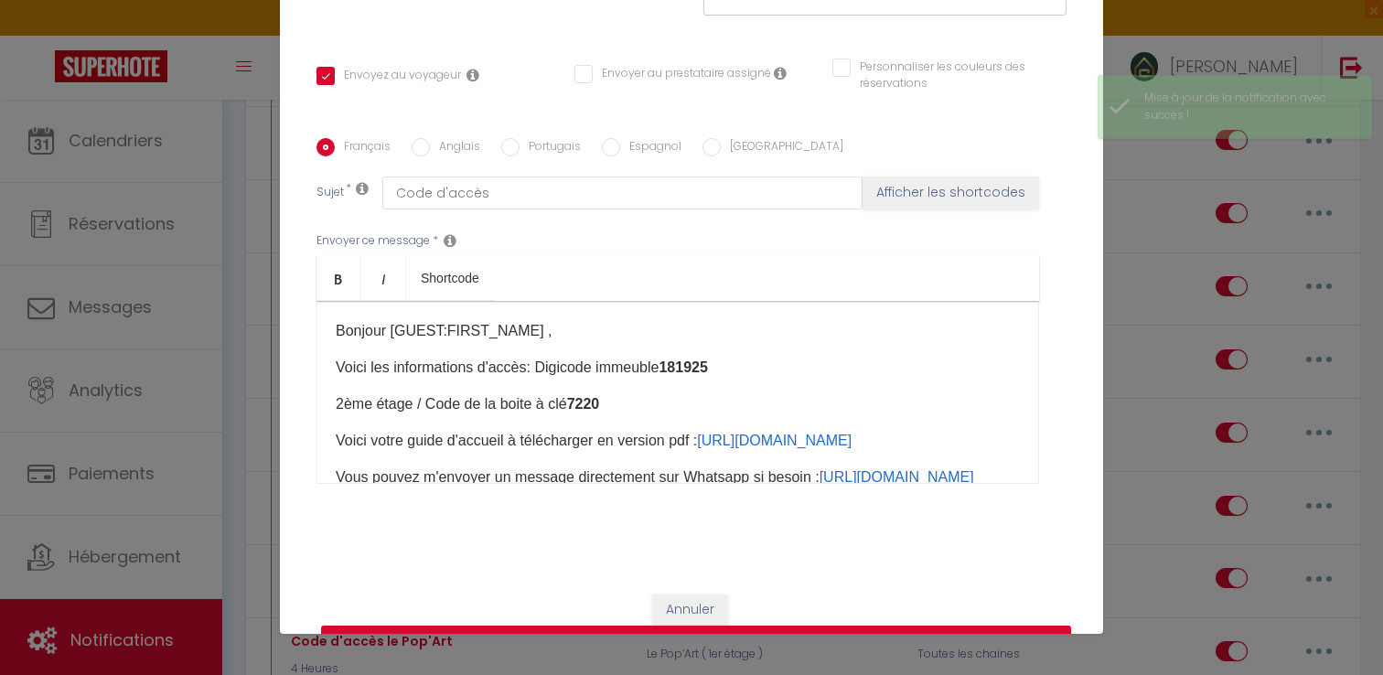
scroll to position [0, 0]
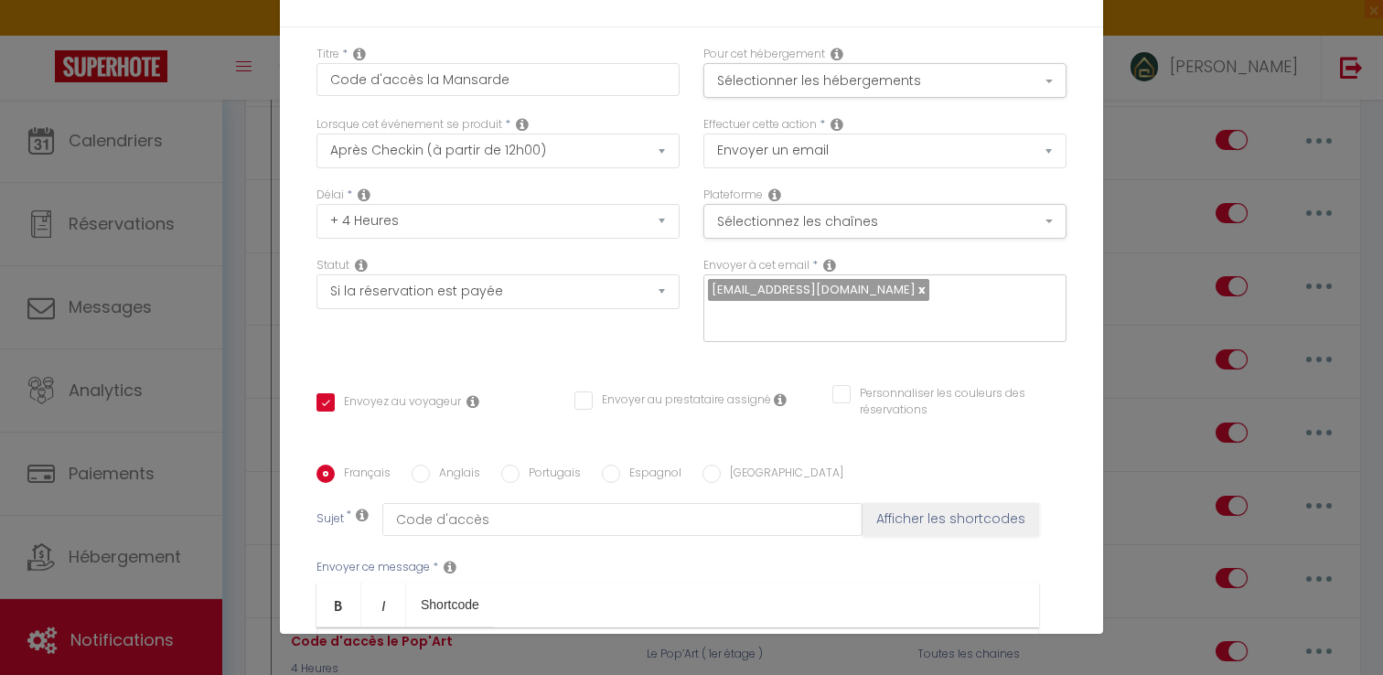
click at [1196, 437] on div "Modifier la notification × Titre * Code d'accès la Mansarde Pour cet hébergemen…" at bounding box center [691, 337] width 1383 height 675
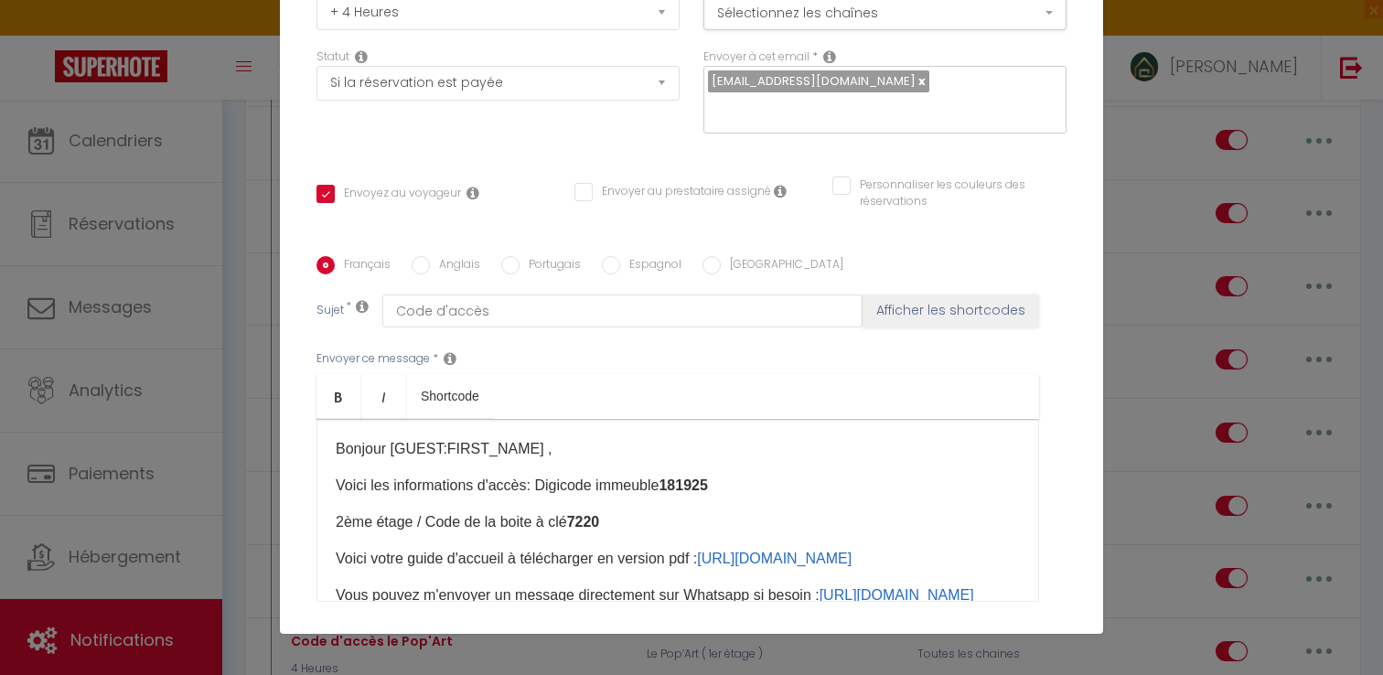
scroll to position [346, 0]
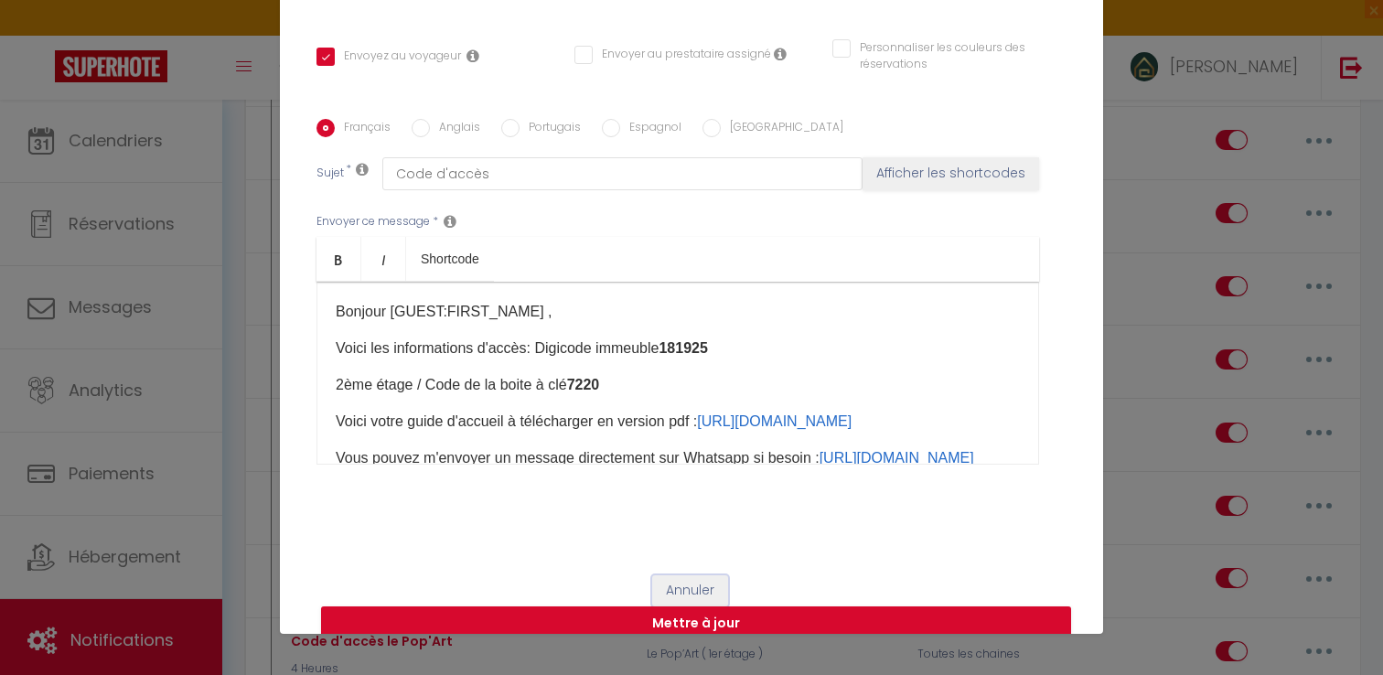
click at [690, 575] on button "Annuler" at bounding box center [690, 590] width 76 height 31
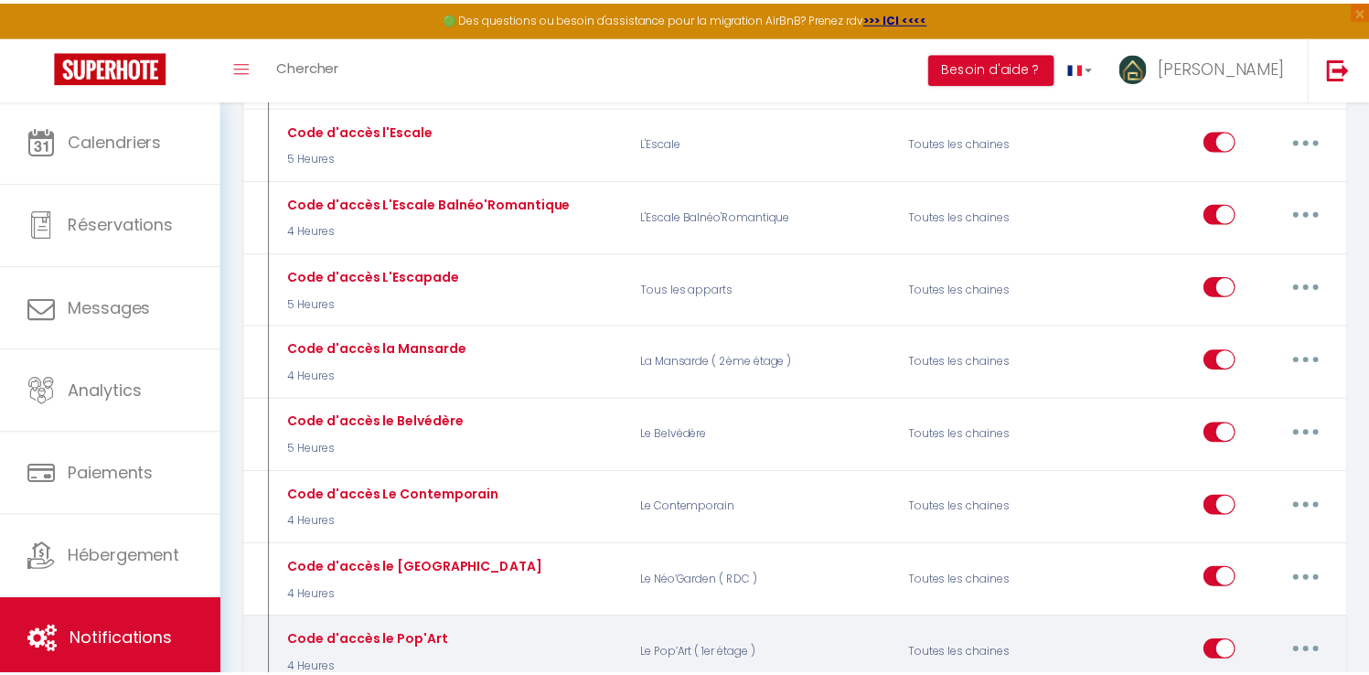
scroll to position [3516, 0]
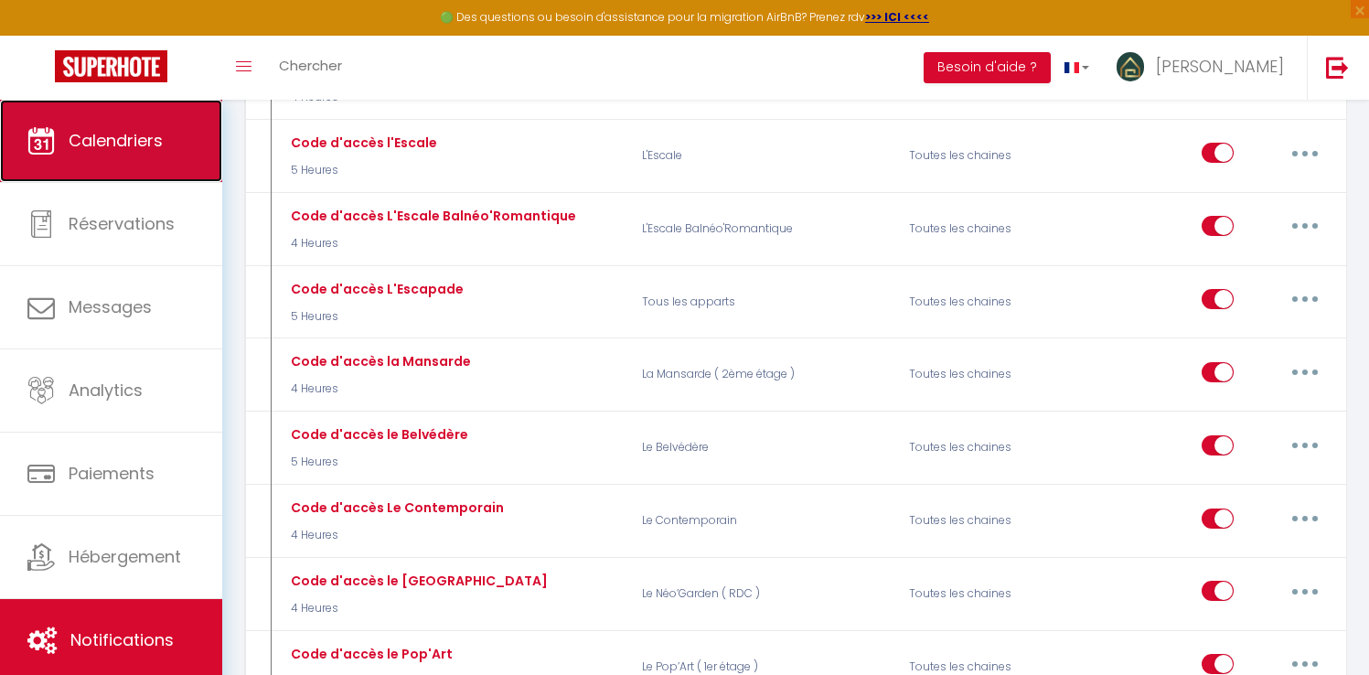
click at [144, 145] on span "Calendriers" at bounding box center [116, 140] width 94 height 23
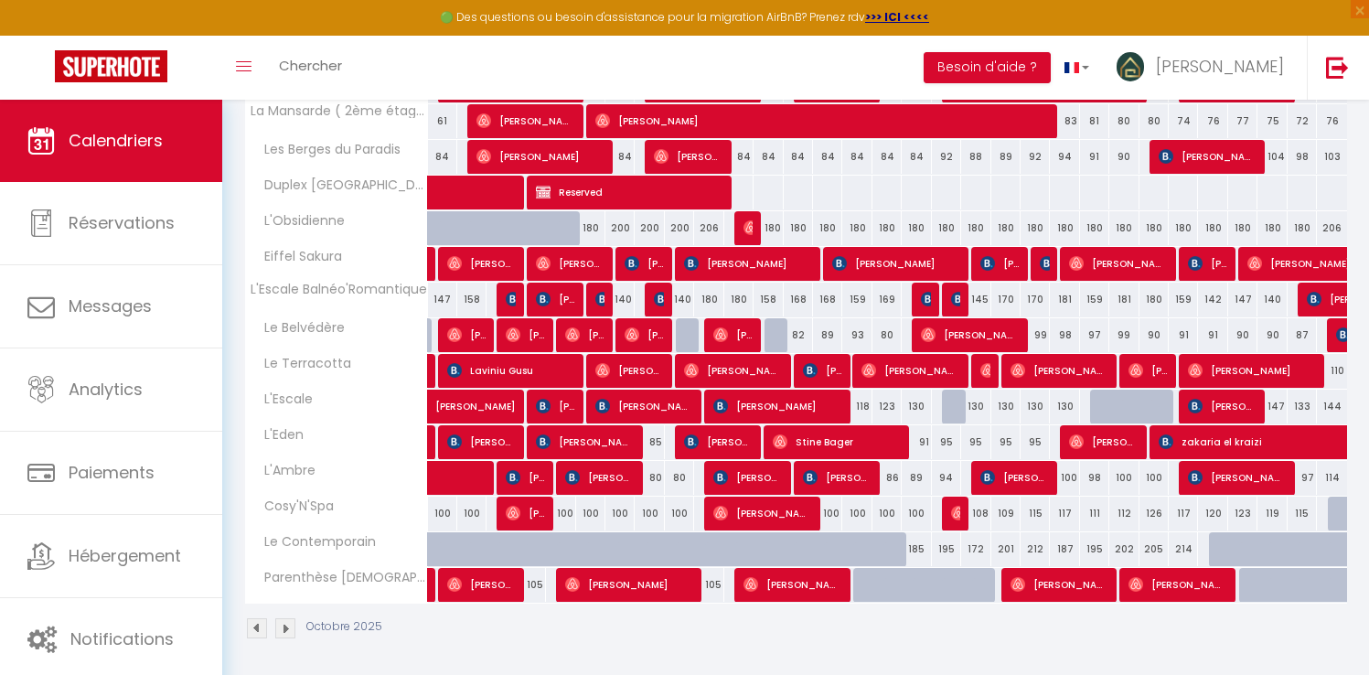
scroll to position [495, 0]
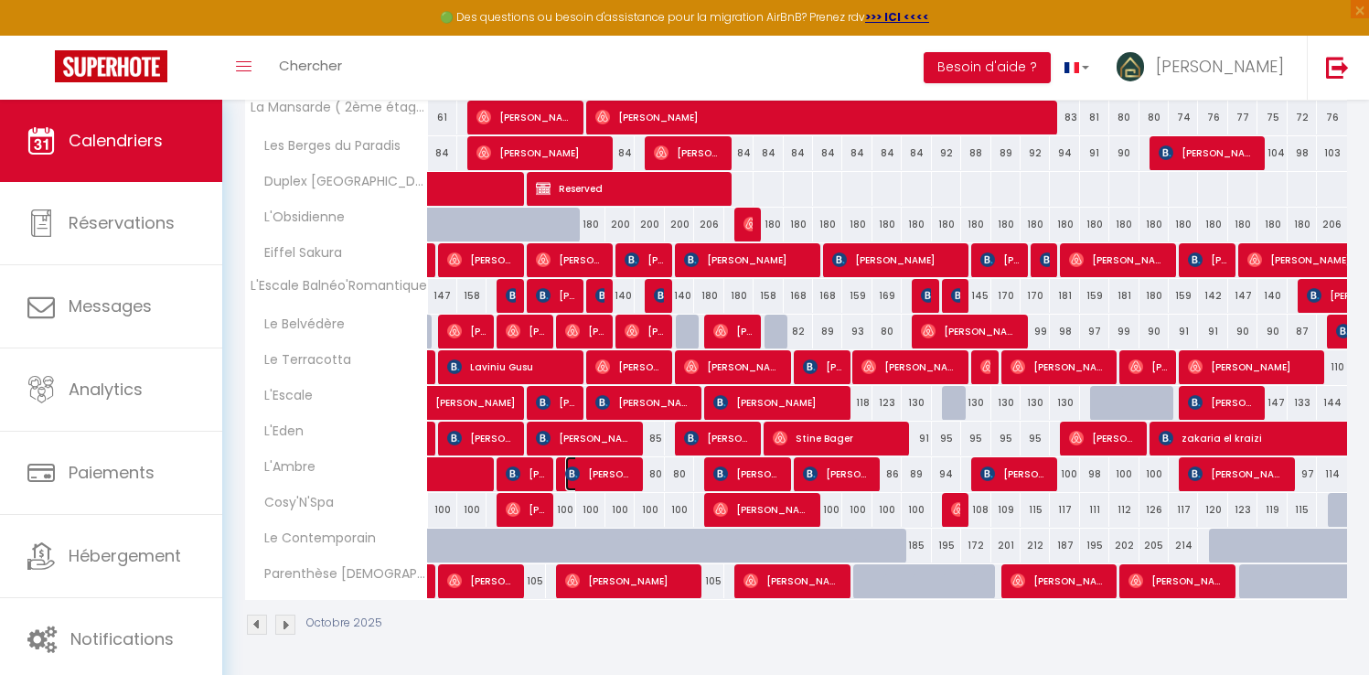
click at [617, 478] on span "[PERSON_NAME]" at bounding box center [599, 473] width 69 height 35
select select "OK"
select select "KO"
select select "0"
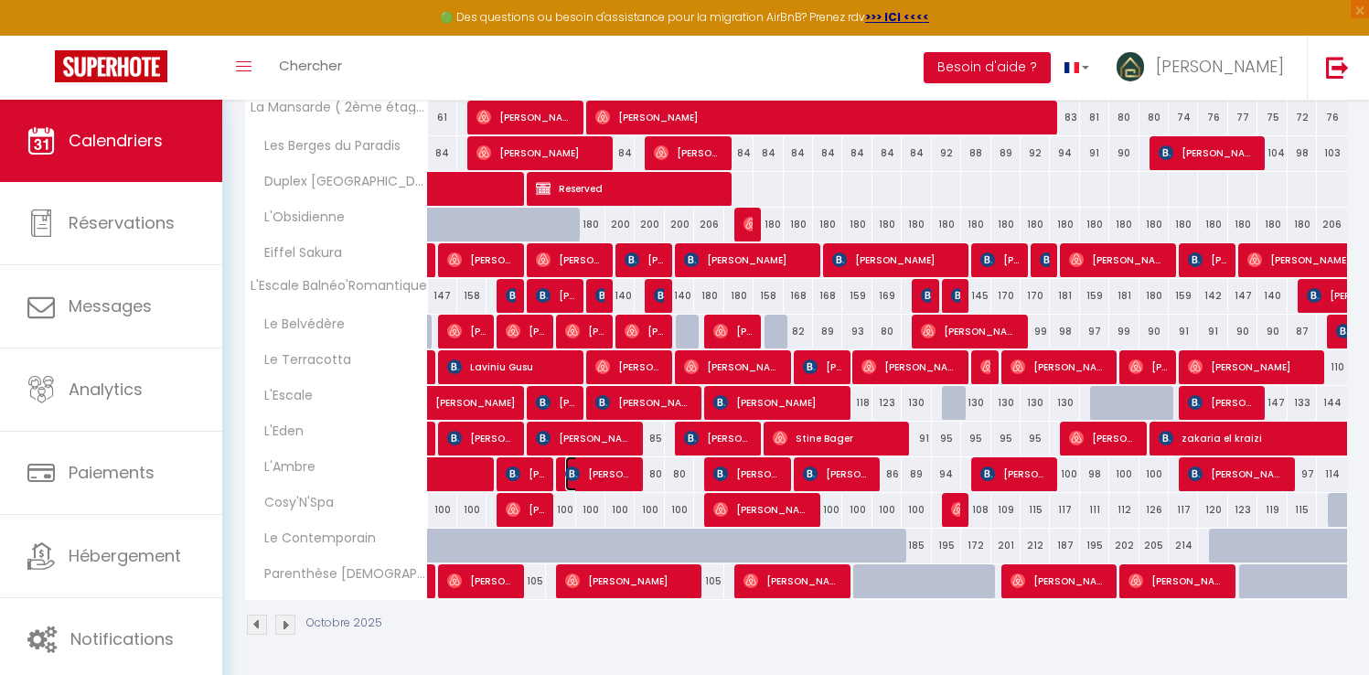
select select "1"
select select
select select "5032"
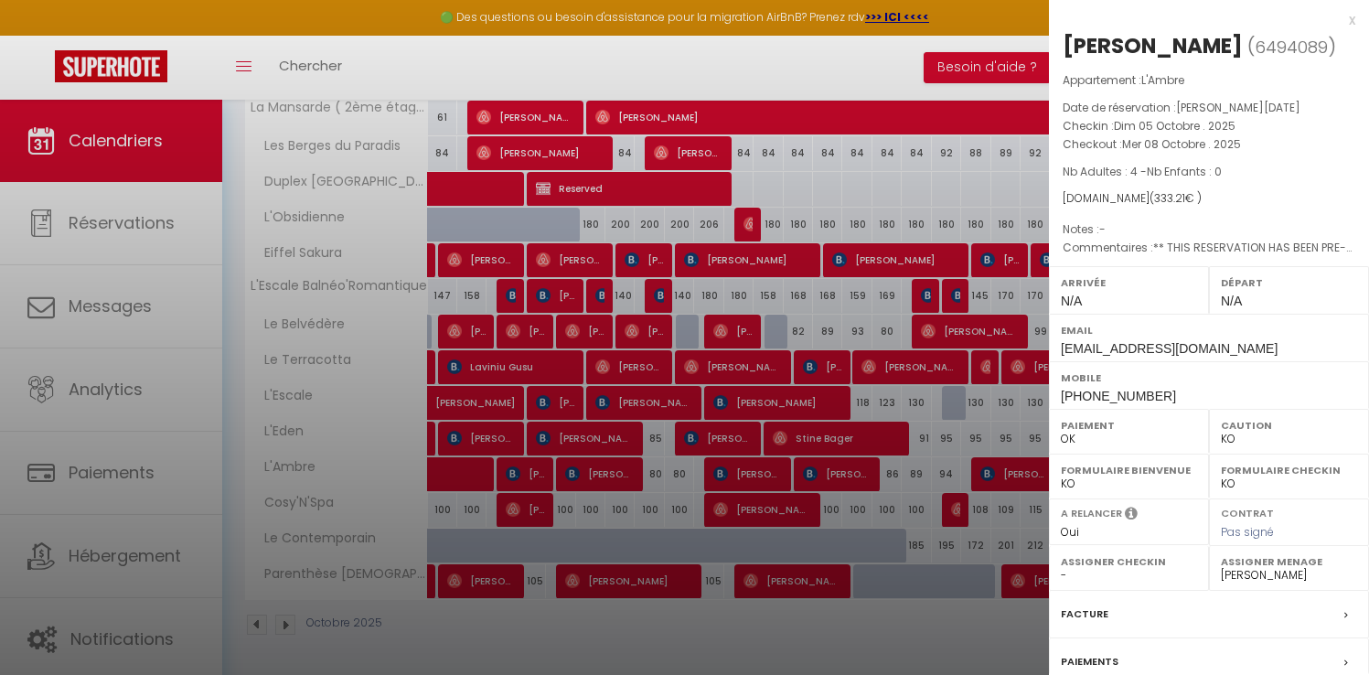
click at [865, 175] on div at bounding box center [684, 337] width 1369 height 675
